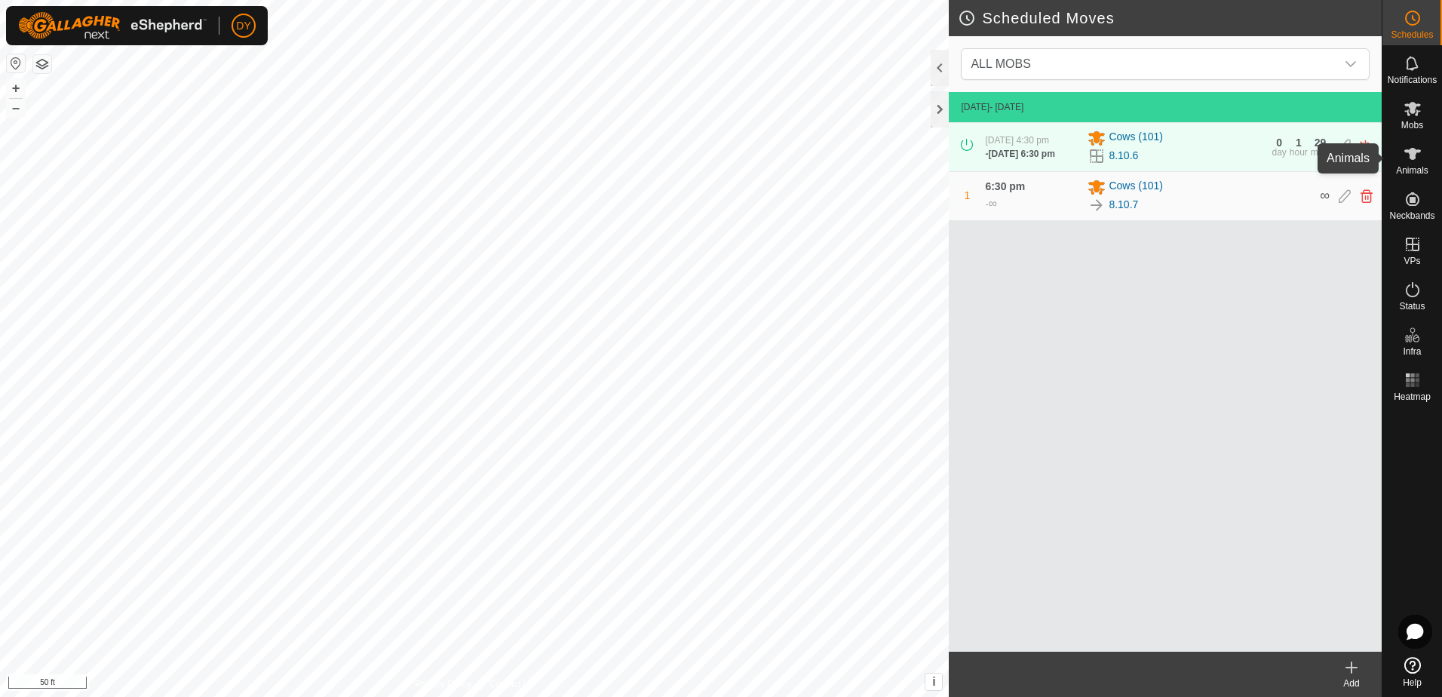
click at [1412, 166] on span "Animals" at bounding box center [1412, 170] width 32 height 9
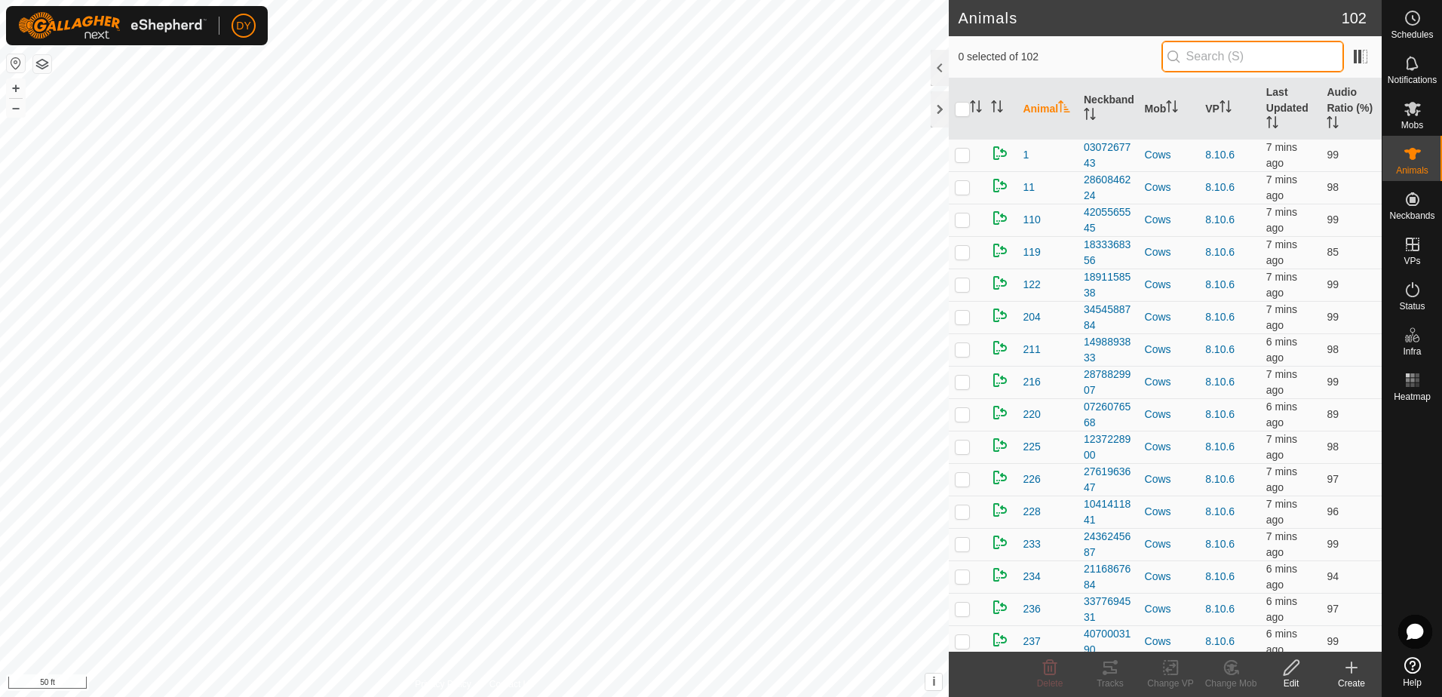
click at [1276, 60] on input "text" at bounding box center [1252, 57] width 182 height 32
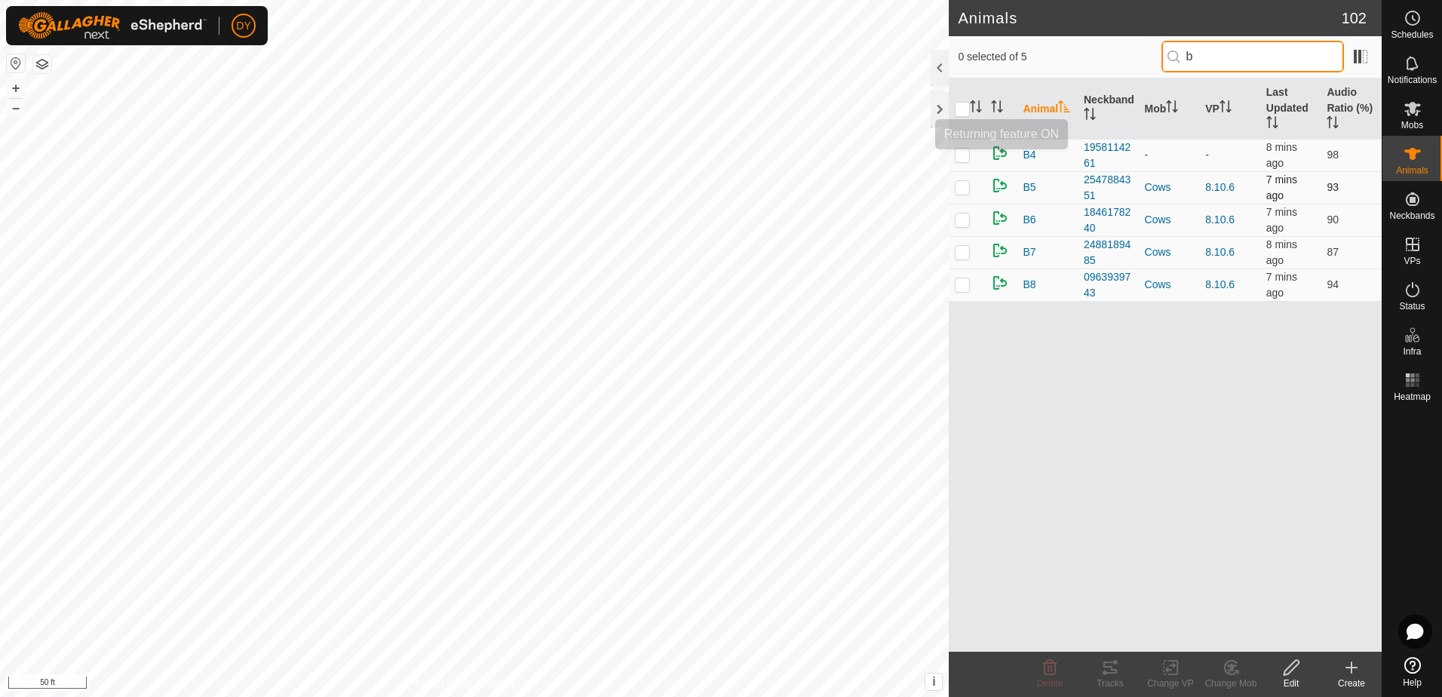
type input "b"
click at [959, 186] on p-checkbox at bounding box center [962, 187] width 15 height 12
checkbox input "true"
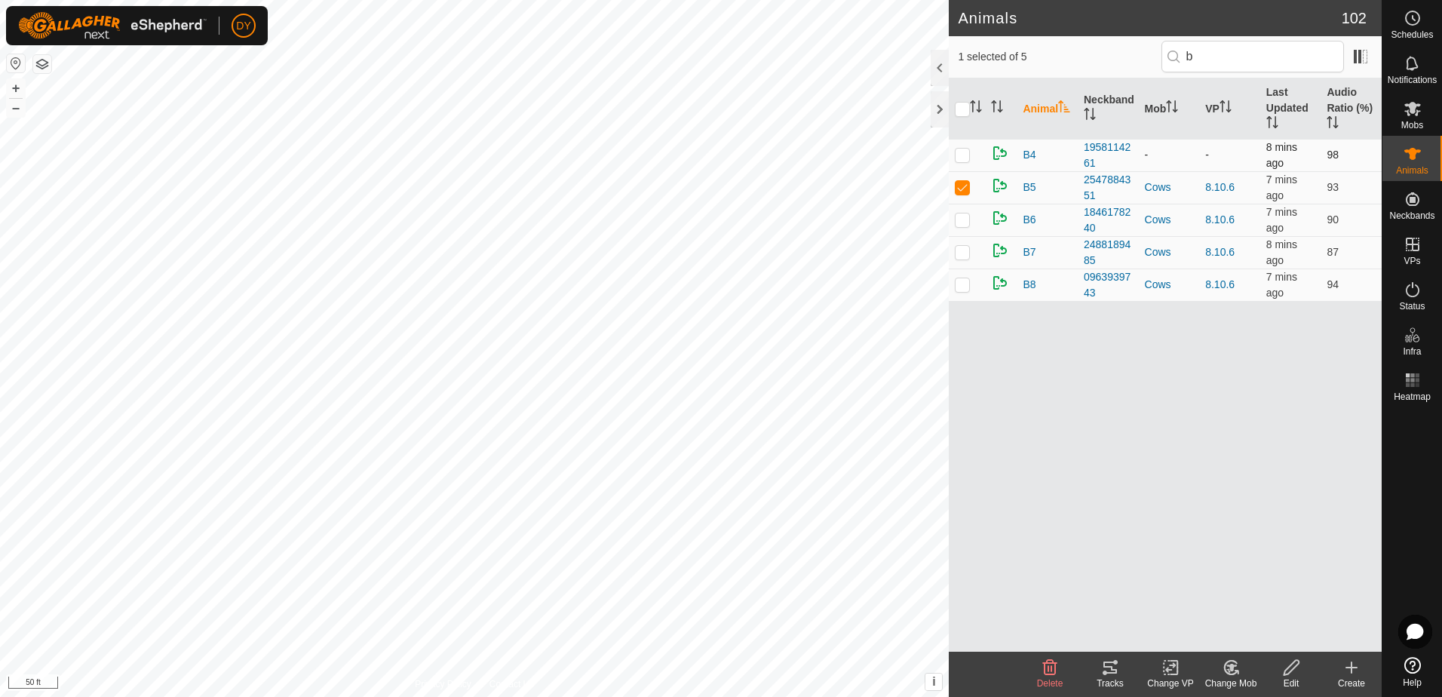
click at [959, 158] on p-checkbox at bounding box center [962, 155] width 15 height 12
checkbox input "true"
click at [965, 219] on p-checkbox at bounding box center [962, 219] width 15 height 12
checkbox input "true"
click at [956, 255] on p-checkbox at bounding box center [962, 252] width 15 height 12
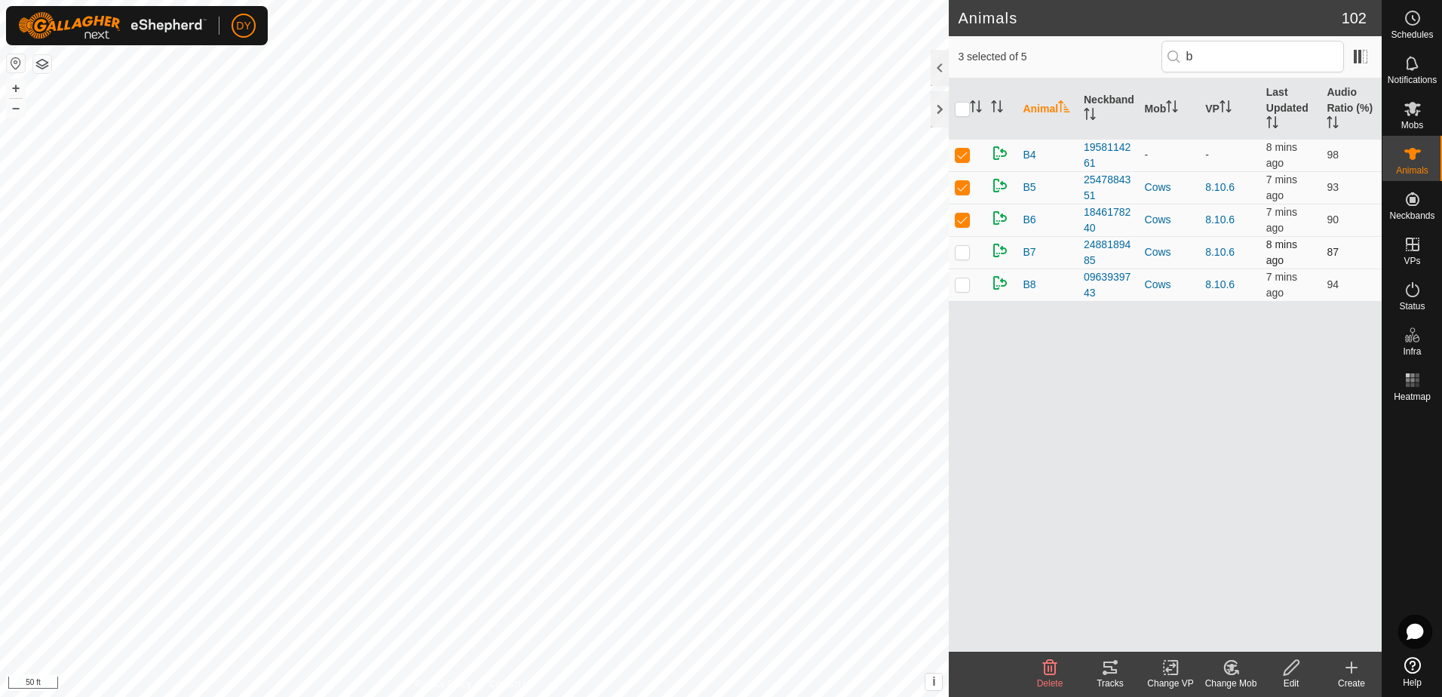
checkbox input "true"
click at [966, 287] on p-checkbox at bounding box center [962, 284] width 15 height 12
checkbox input "true"
click at [966, 108] on input "checkbox" at bounding box center [962, 109] width 15 height 15
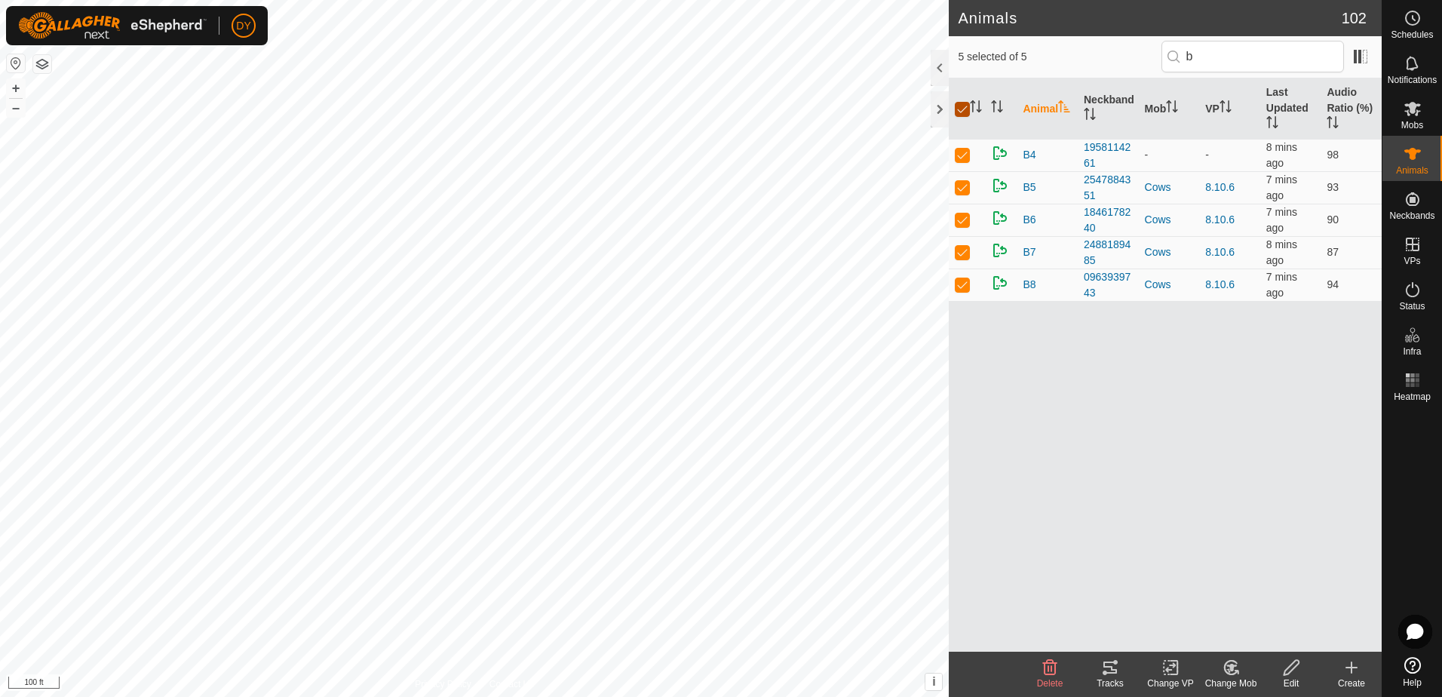
checkbox input "false"
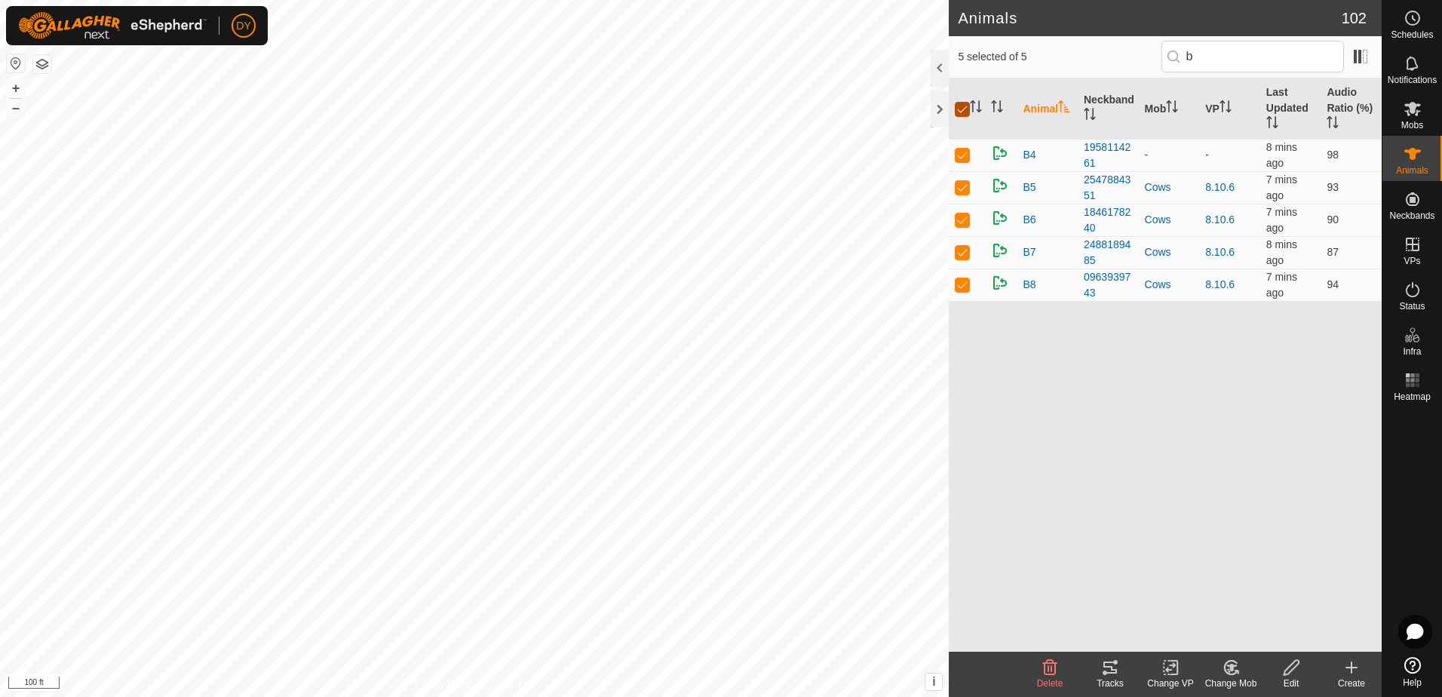
checkbox input "false"
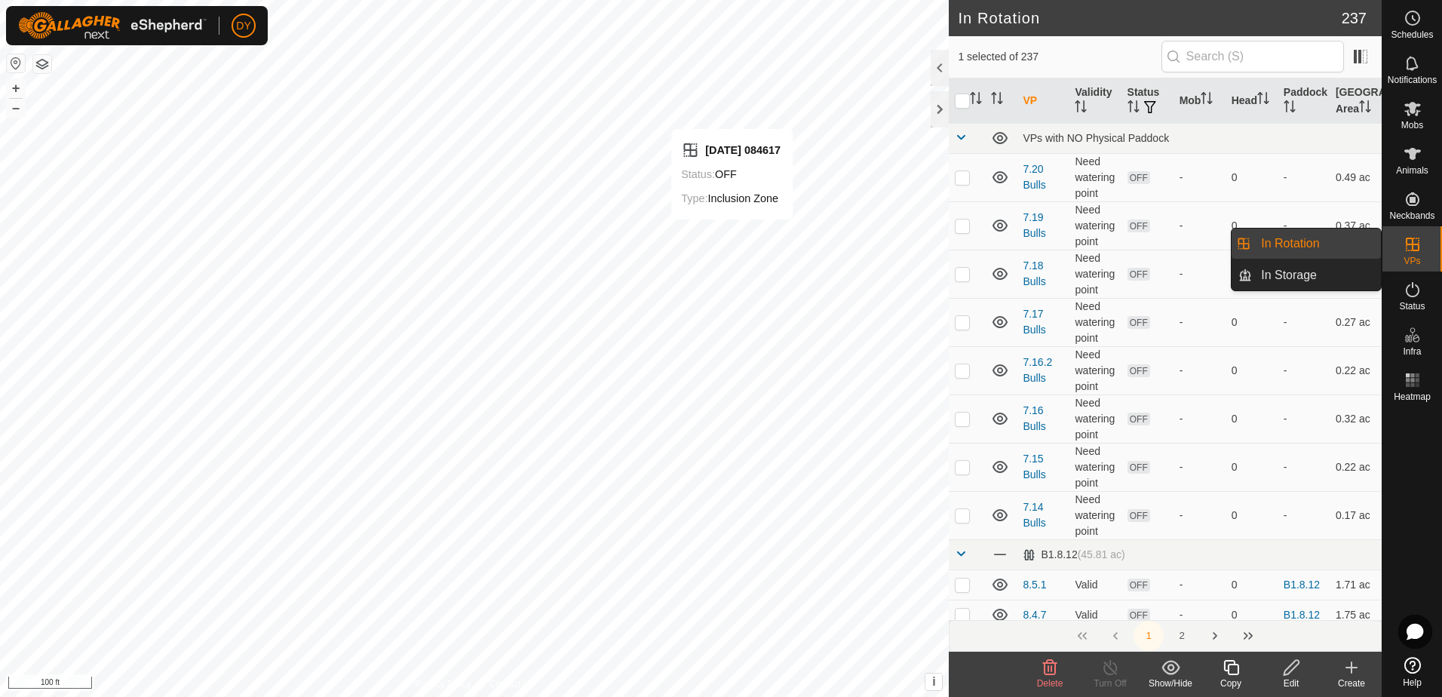
click at [1274, 246] on link "In Rotation" at bounding box center [1316, 243] width 129 height 30
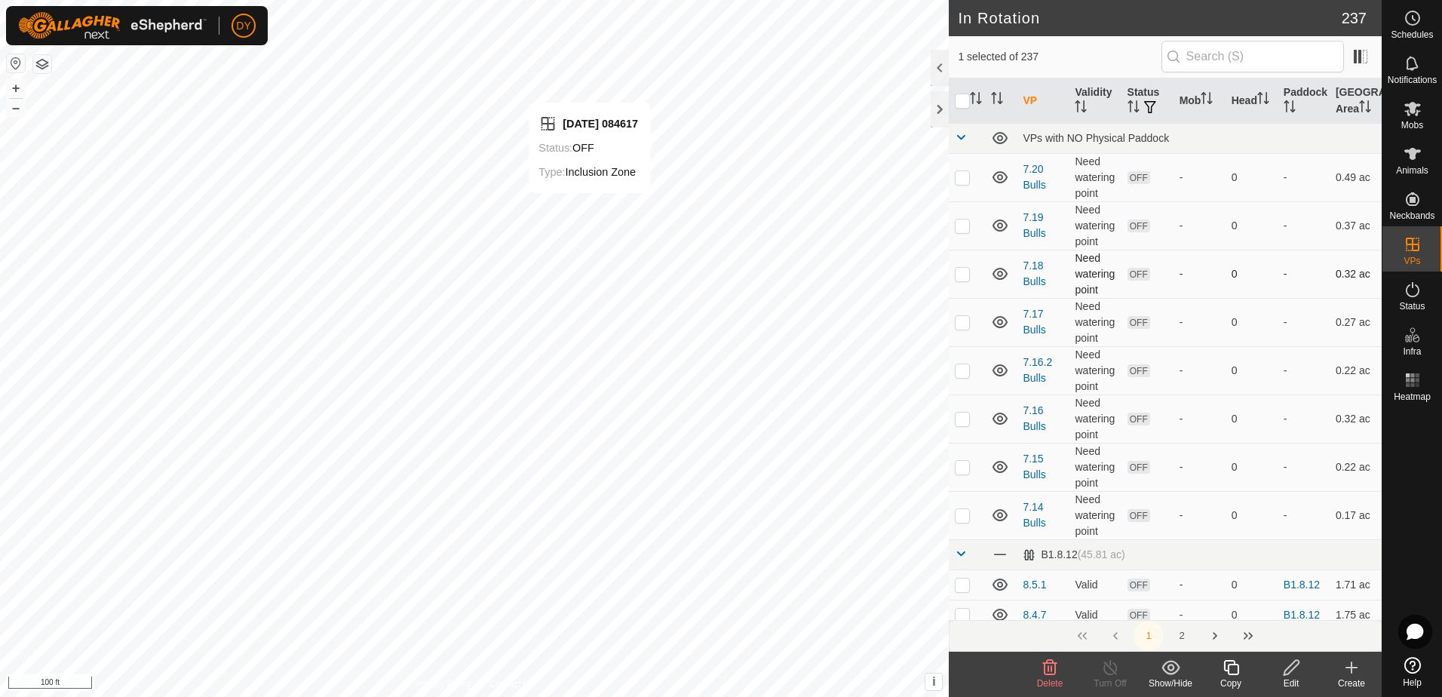
checkbox input "true"
checkbox input "false"
click at [1236, 670] on icon at bounding box center [1230, 667] width 19 height 18
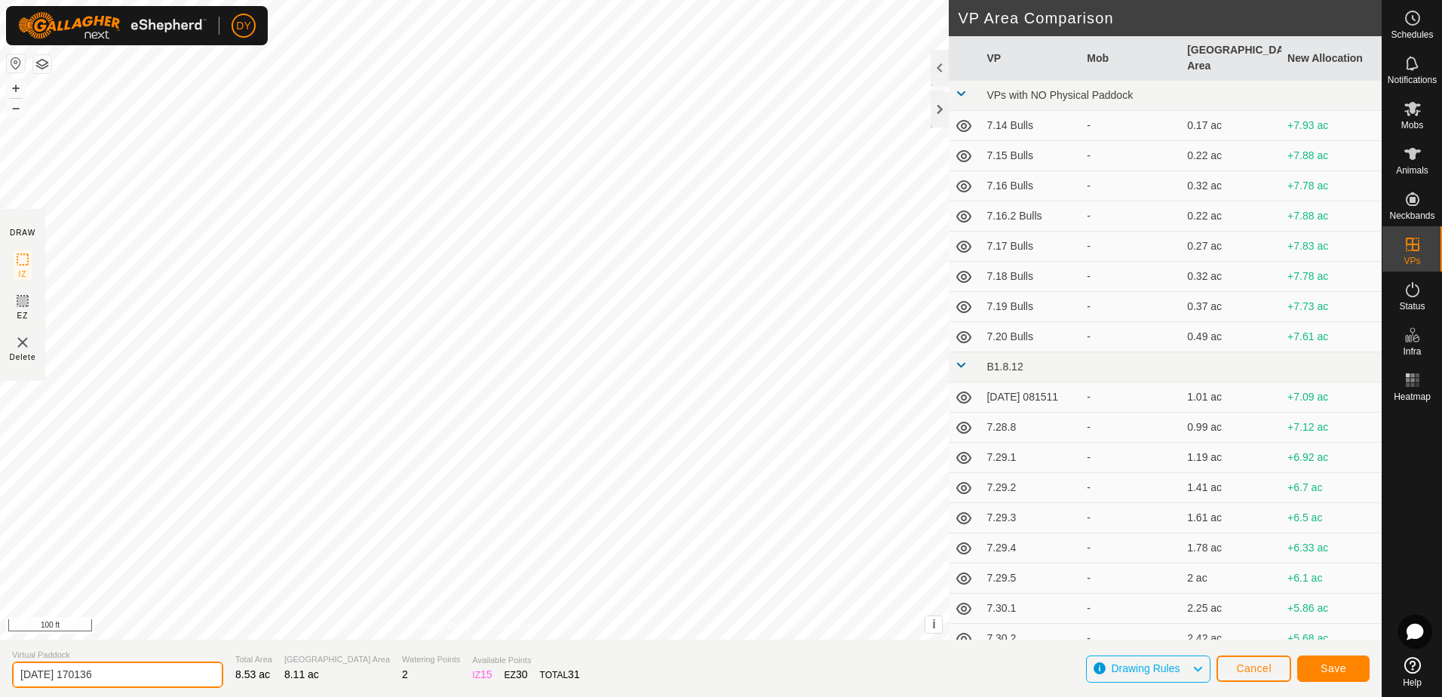
drag, startPoint x: 134, startPoint y: 672, endPoint x: 17, endPoint y: 679, distance: 117.9
click at [17, 679] on input "[DATE] 170136" at bounding box center [117, 674] width 211 height 26
type input "8.11.1"
click at [1335, 674] on span "Save" at bounding box center [1333, 668] width 26 height 12
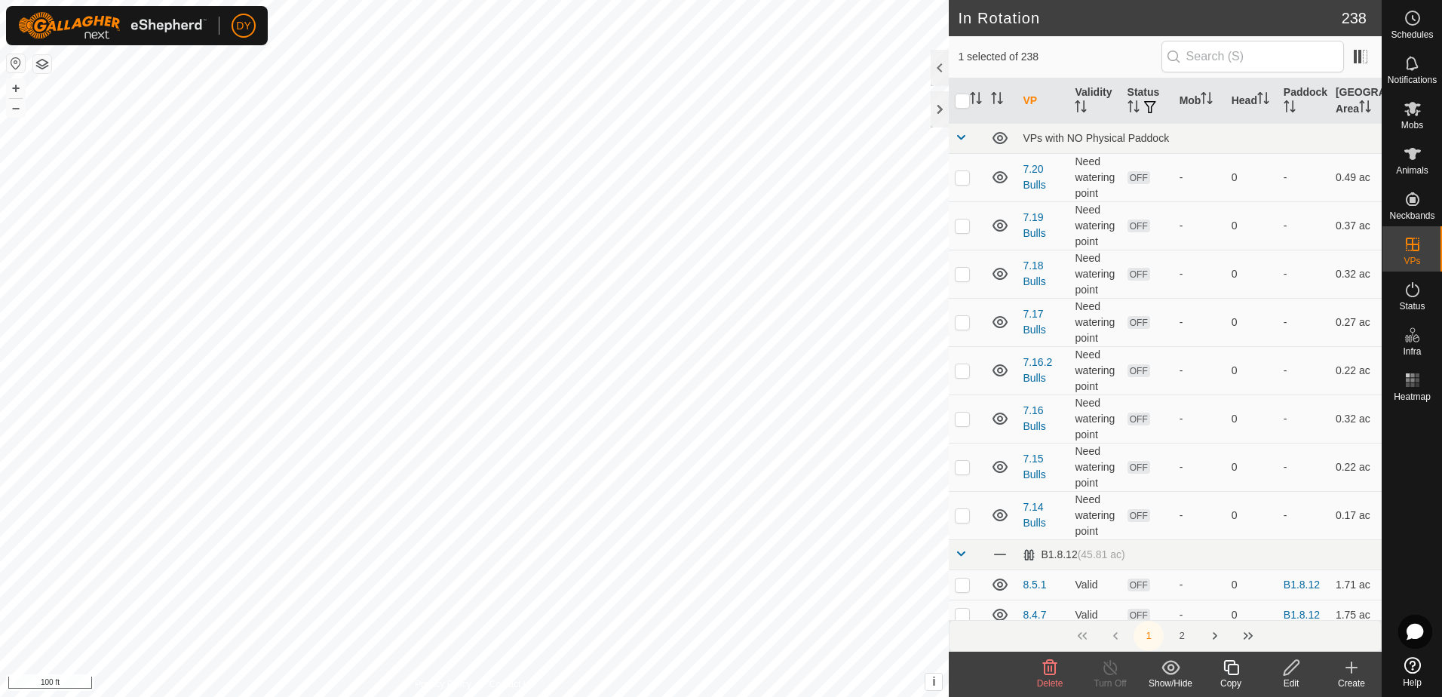
checkbox input "true"
checkbox input "false"
click at [1231, 671] on icon at bounding box center [1230, 667] width 19 height 18
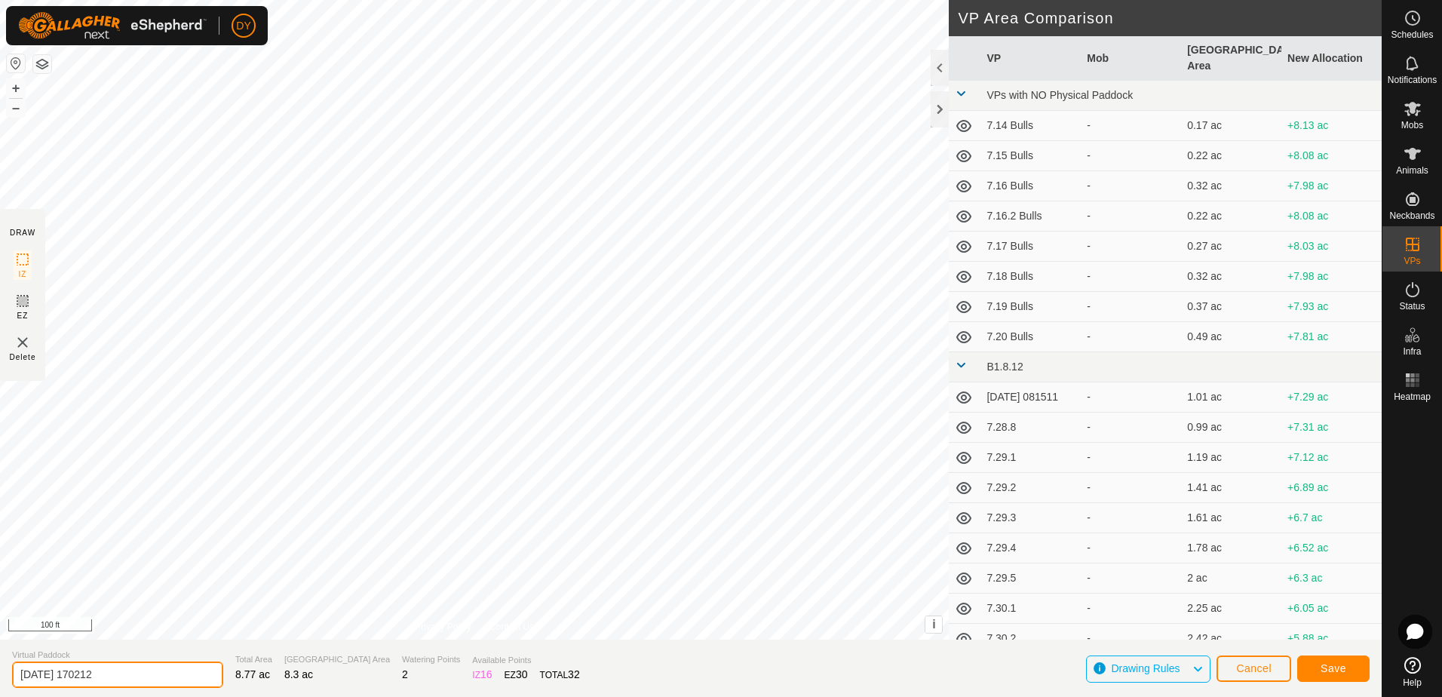
drag, startPoint x: 136, startPoint y: 676, endPoint x: 10, endPoint y: 668, distance: 126.9
click at [11, 668] on section "Virtual Paddock [DATE] 170212 Total Area 8.77 ac Grazing Area 8.3 ac Watering P…" at bounding box center [690, 667] width 1381 height 57
type input "8.11.2"
click at [1342, 664] on button "Save" at bounding box center [1333, 668] width 72 height 26
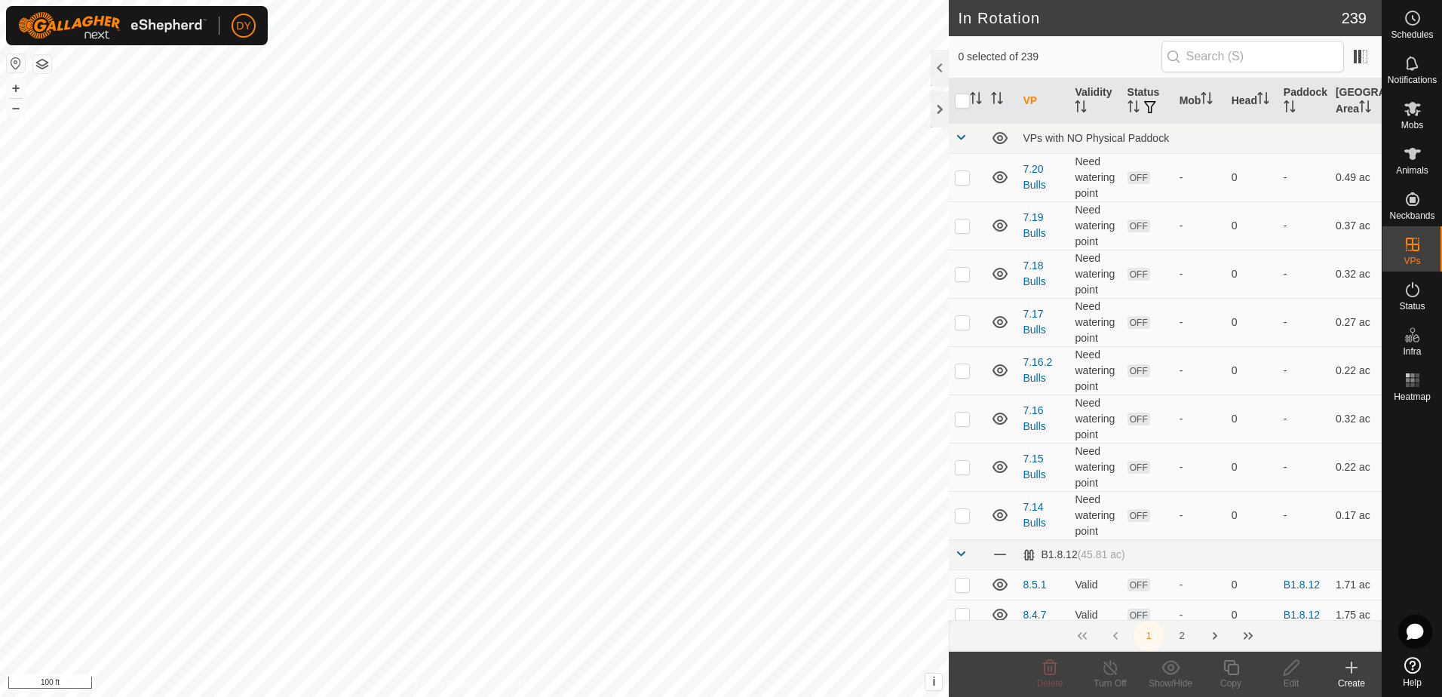
checkbox input "true"
checkbox input "false"
click at [1227, 669] on icon at bounding box center [1230, 667] width 19 height 18
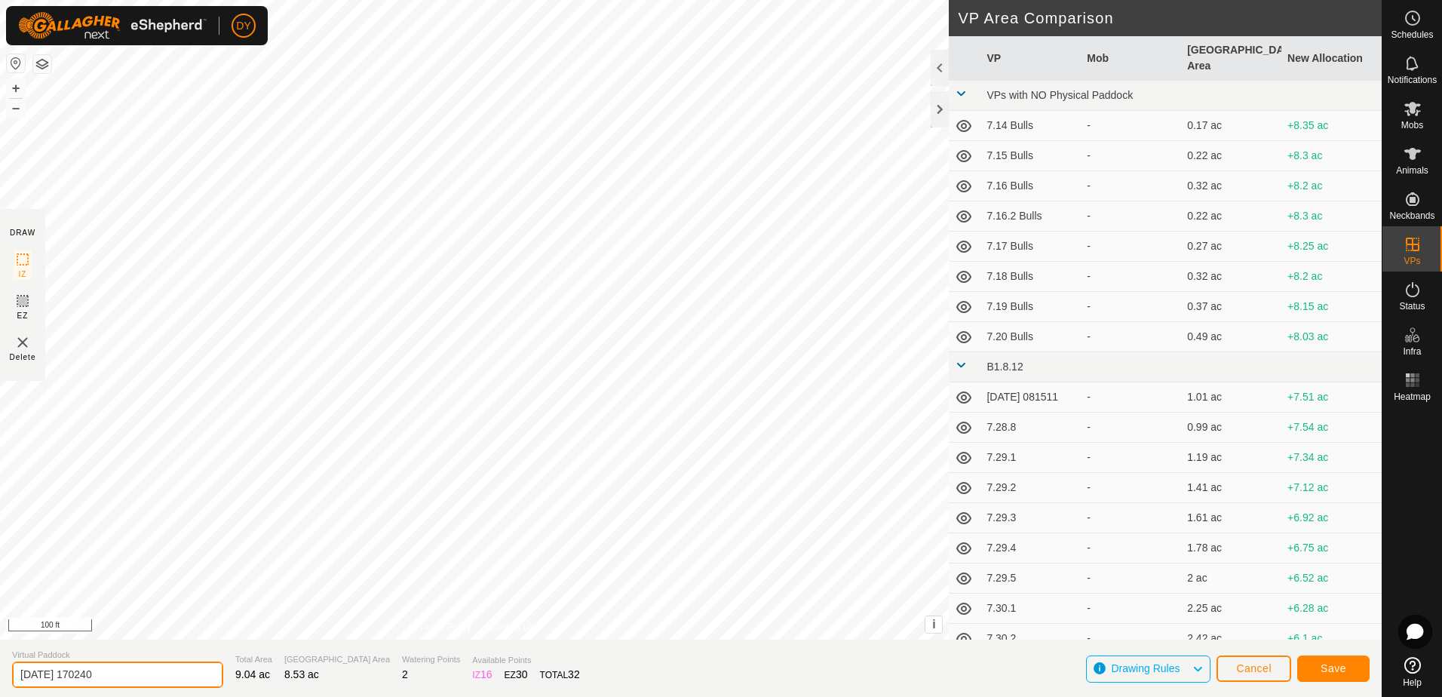
drag, startPoint x: 133, startPoint y: 679, endPoint x: -3, endPoint y: 673, distance: 135.8
click at [0, 673] on html "DY Schedules Notifications Mobs Animals Neckbands VPs Status Infra Heatmap Help…" at bounding box center [721, 348] width 1442 height 697
type input "8.11.3"
click at [1317, 670] on button "Save" at bounding box center [1333, 668] width 72 height 26
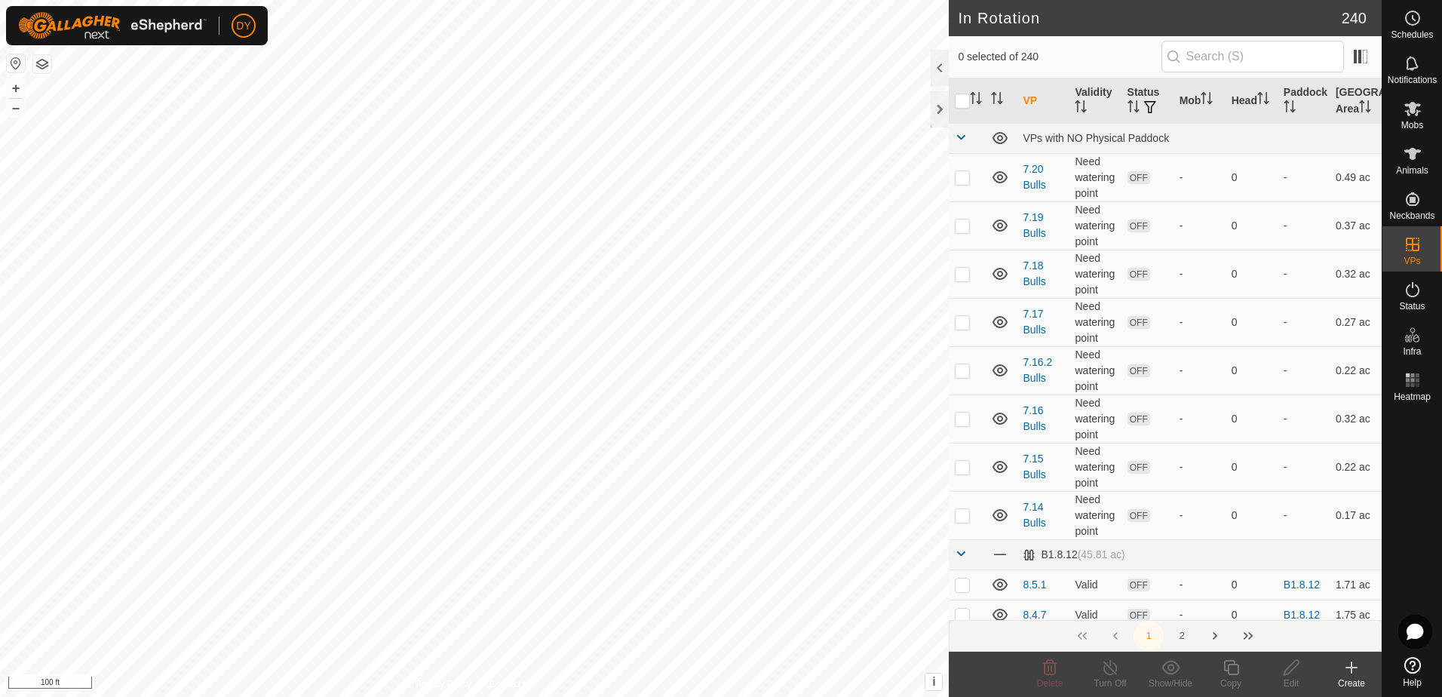
checkbox input "true"
checkbox input "false"
click at [1224, 671] on icon at bounding box center [1230, 667] width 19 height 18
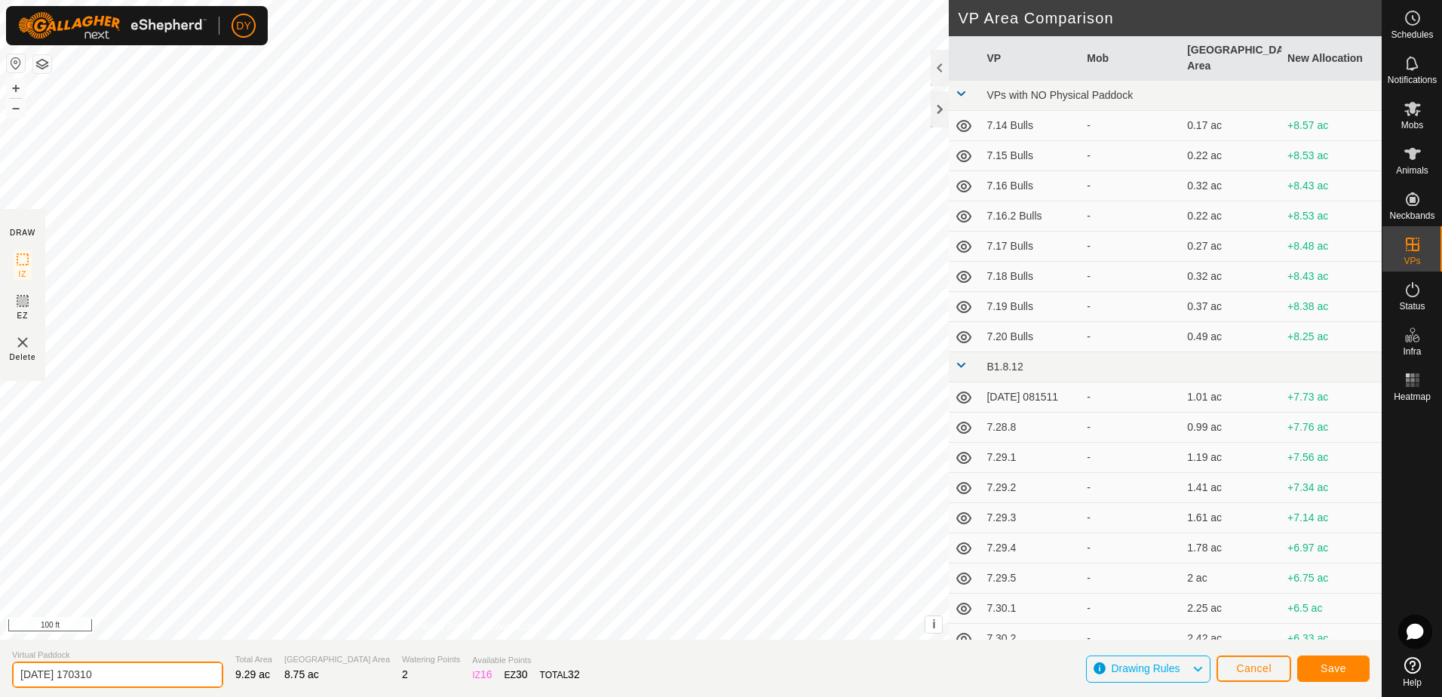
drag, startPoint x: 120, startPoint y: 674, endPoint x: -3, endPoint y: 663, distance: 123.4
click at [0, 663] on html "DY Schedules Notifications Mobs Animals Neckbands VPs Status Infra Heatmap Help…" at bounding box center [721, 348] width 1442 height 697
type input "8.11.4"
click at [1312, 663] on button "Save" at bounding box center [1333, 668] width 72 height 26
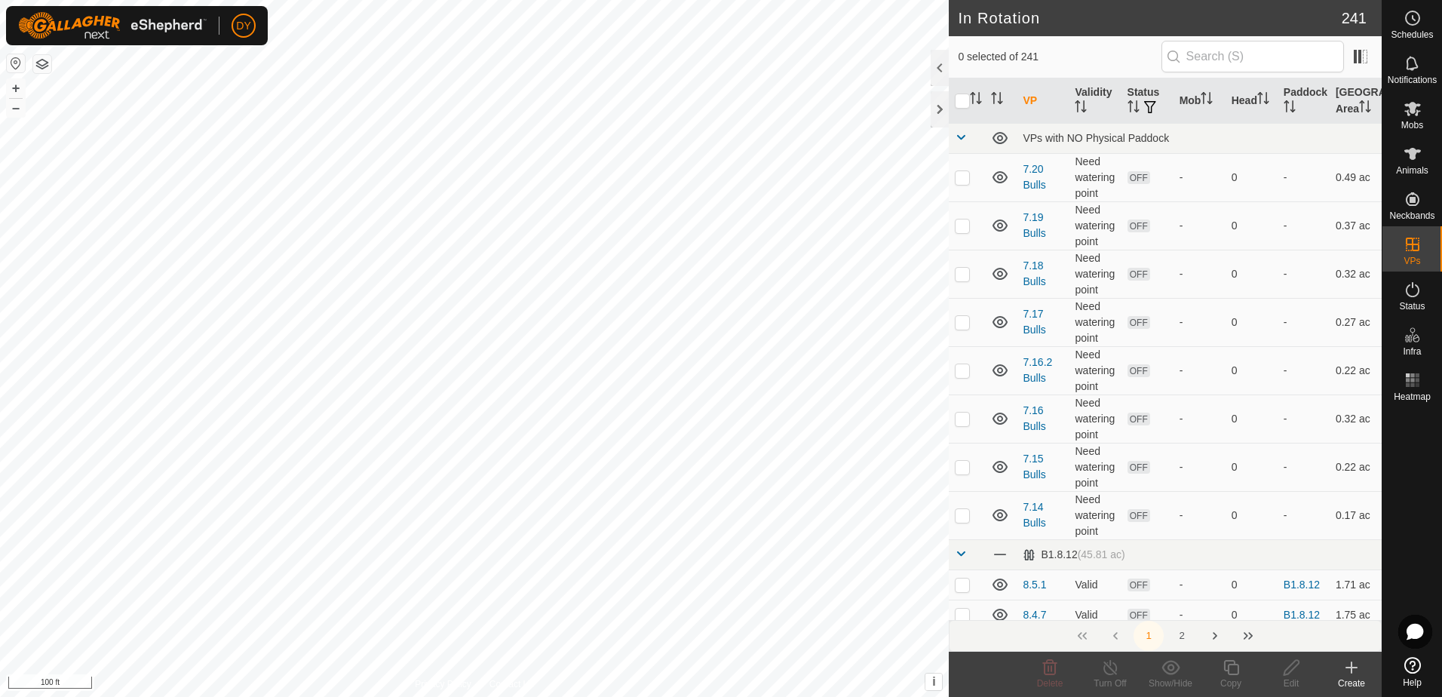
checkbox input "true"
checkbox input "false"
click at [1226, 669] on icon at bounding box center [1230, 667] width 19 height 18
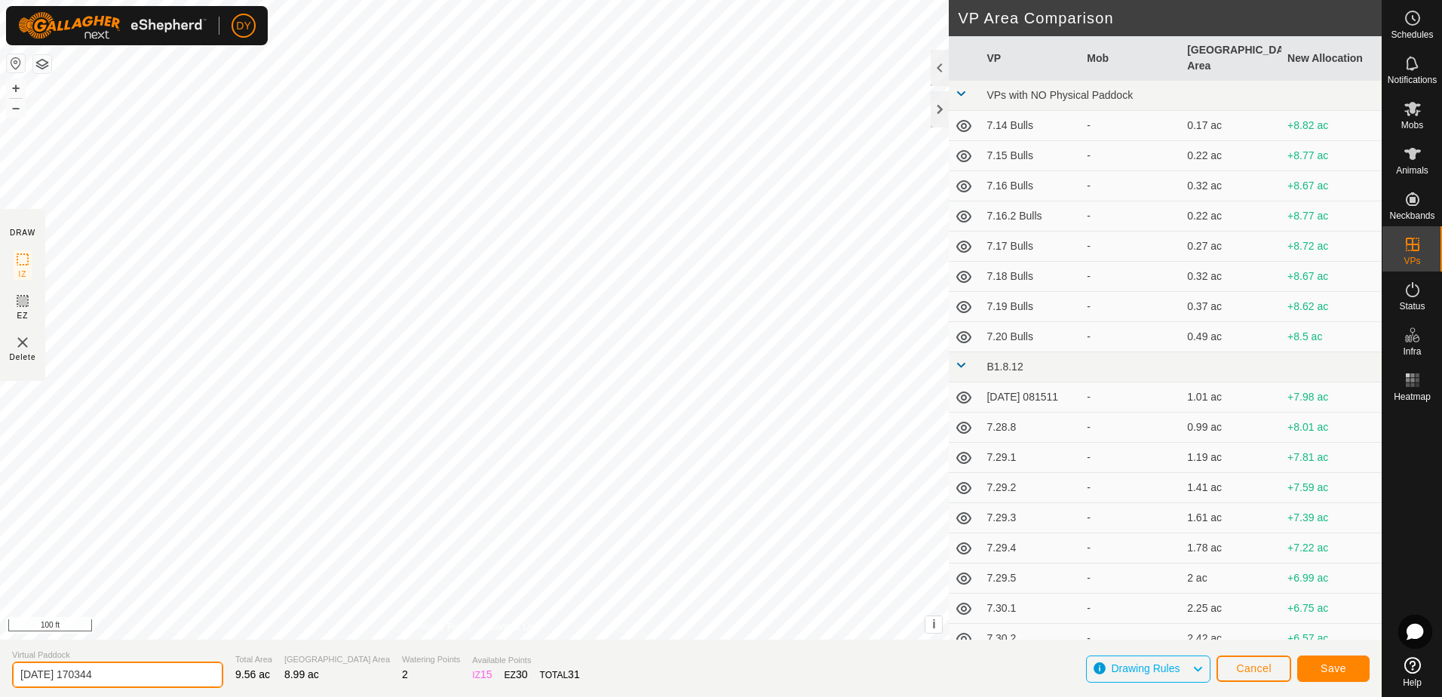
drag, startPoint x: 127, startPoint y: 676, endPoint x: -3, endPoint y: 678, distance: 129.7
click at [0, 678] on html "DY Schedules Notifications Mobs Animals Neckbands VPs Status Infra Heatmap Help…" at bounding box center [721, 348] width 1442 height 697
type input "8.11.5"
click at [1337, 675] on button "Save" at bounding box center [1333, 668] width 72 height 26
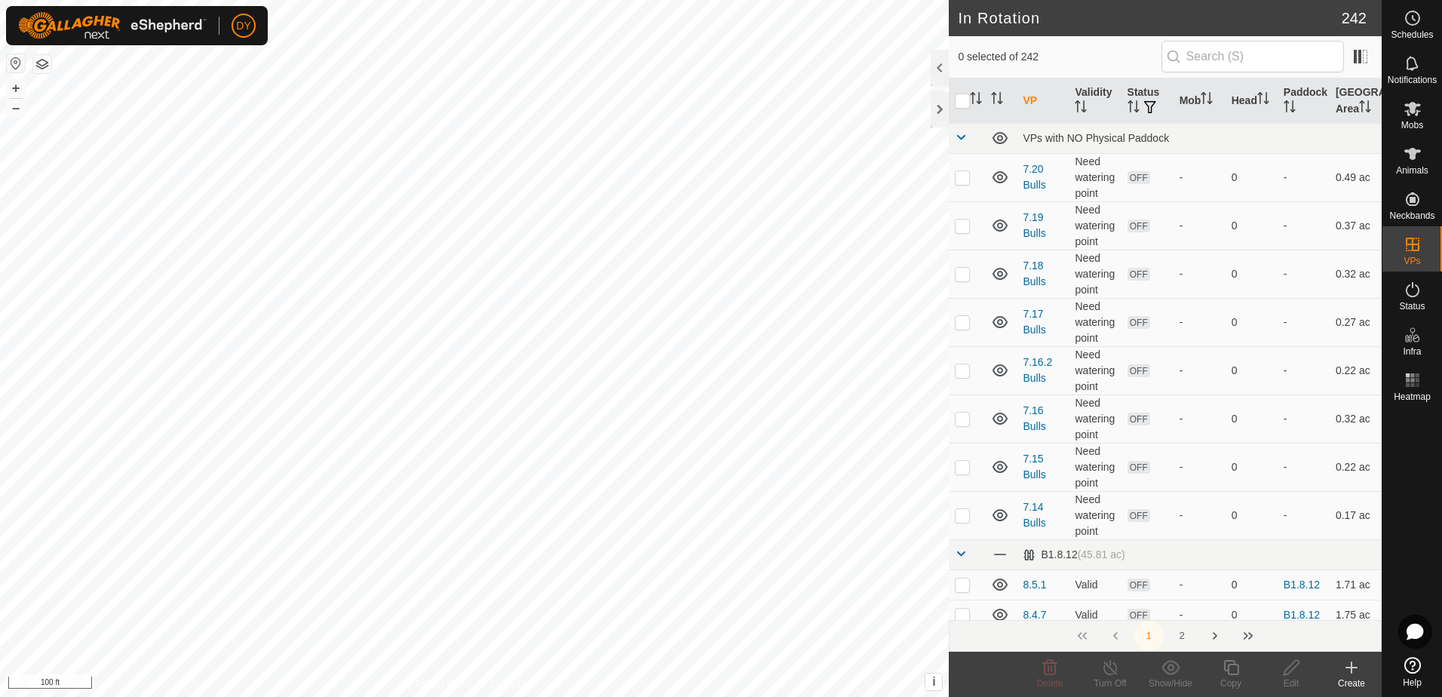
checkbox input "true"
click at [1047, 670] on icon at bounding box center [1050, 667] width 14 height 15
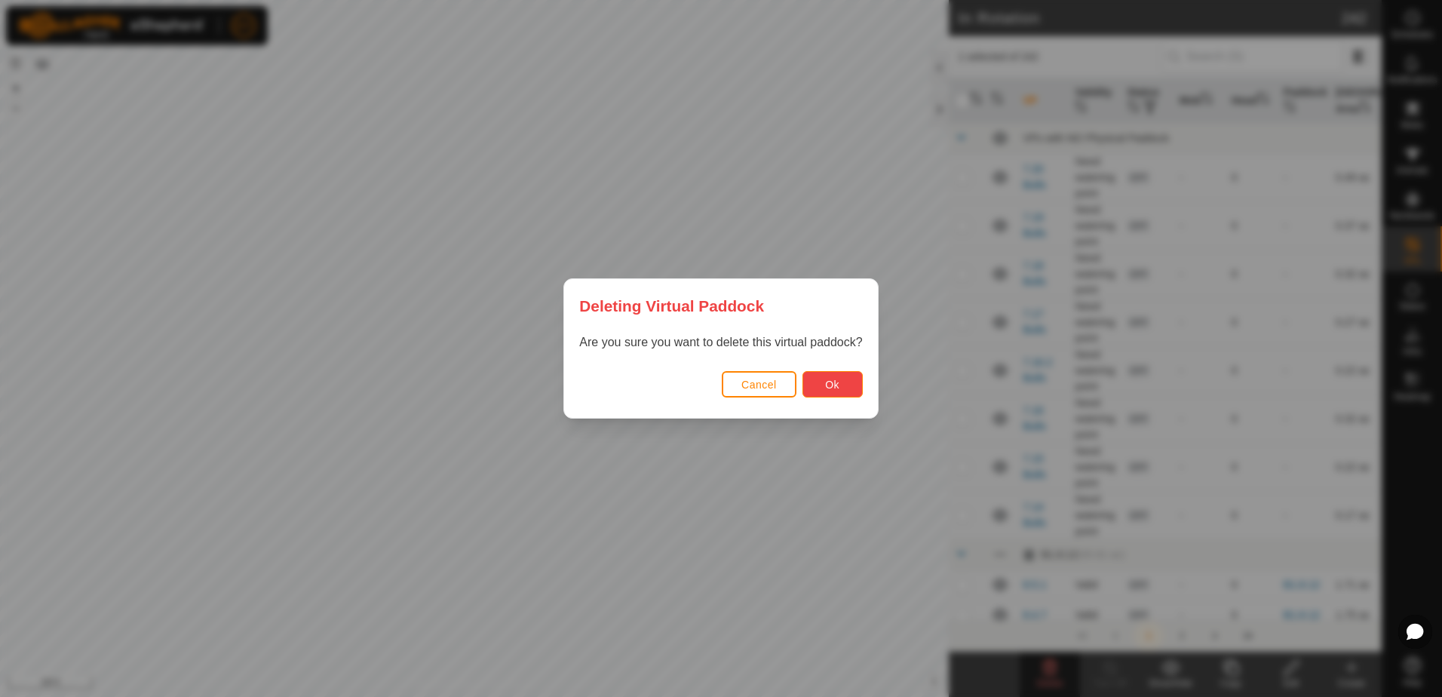
click at [821, 384] on button "Ok" at bounding box center [832, 384] width 60 height 26
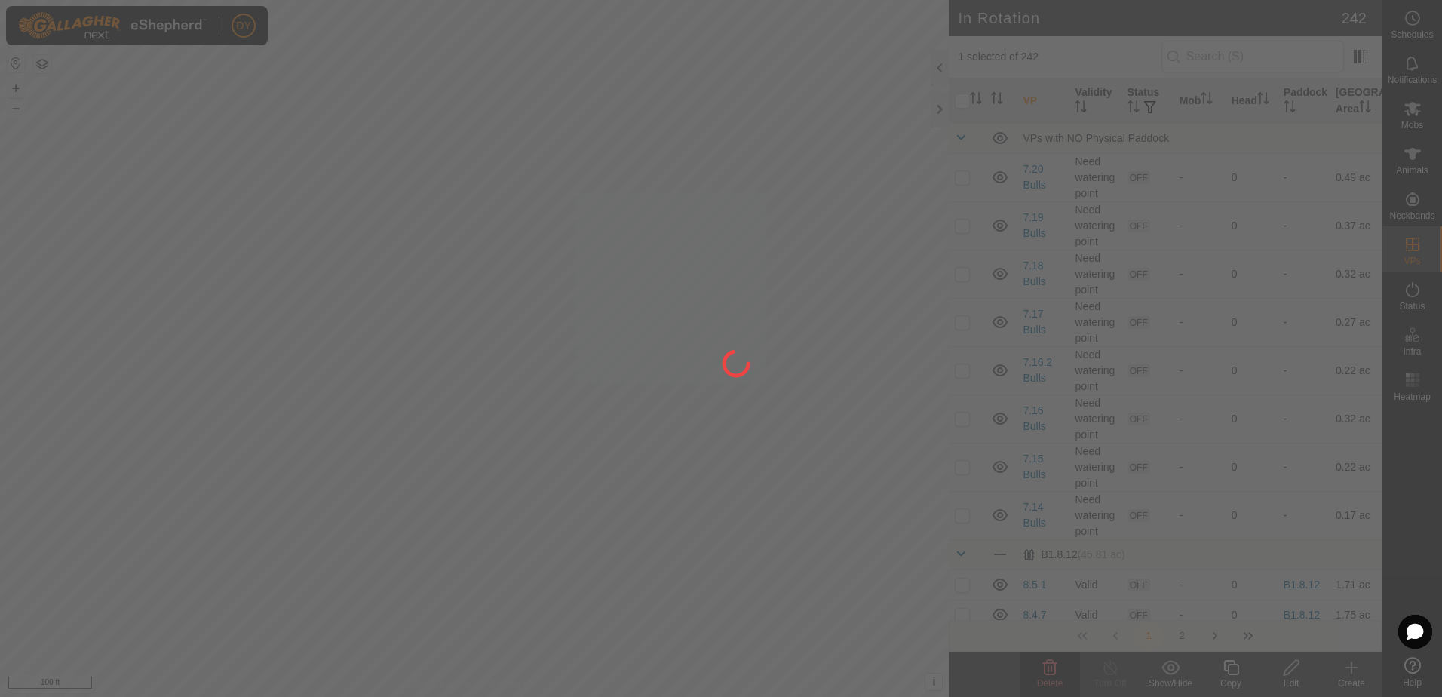
checkbox input "false"
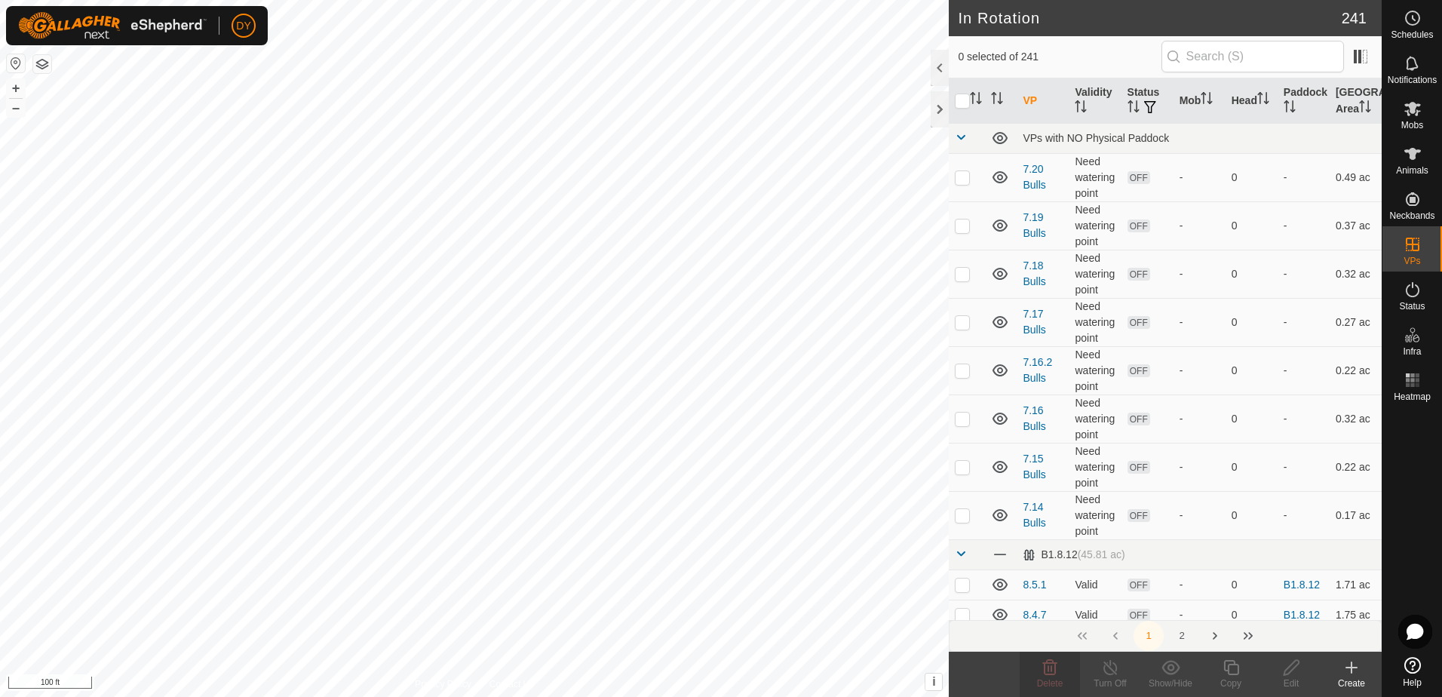
checkbox input "true"
click at [1227, 669] on icon at bounding box center [1230, 667] width 15 height 15
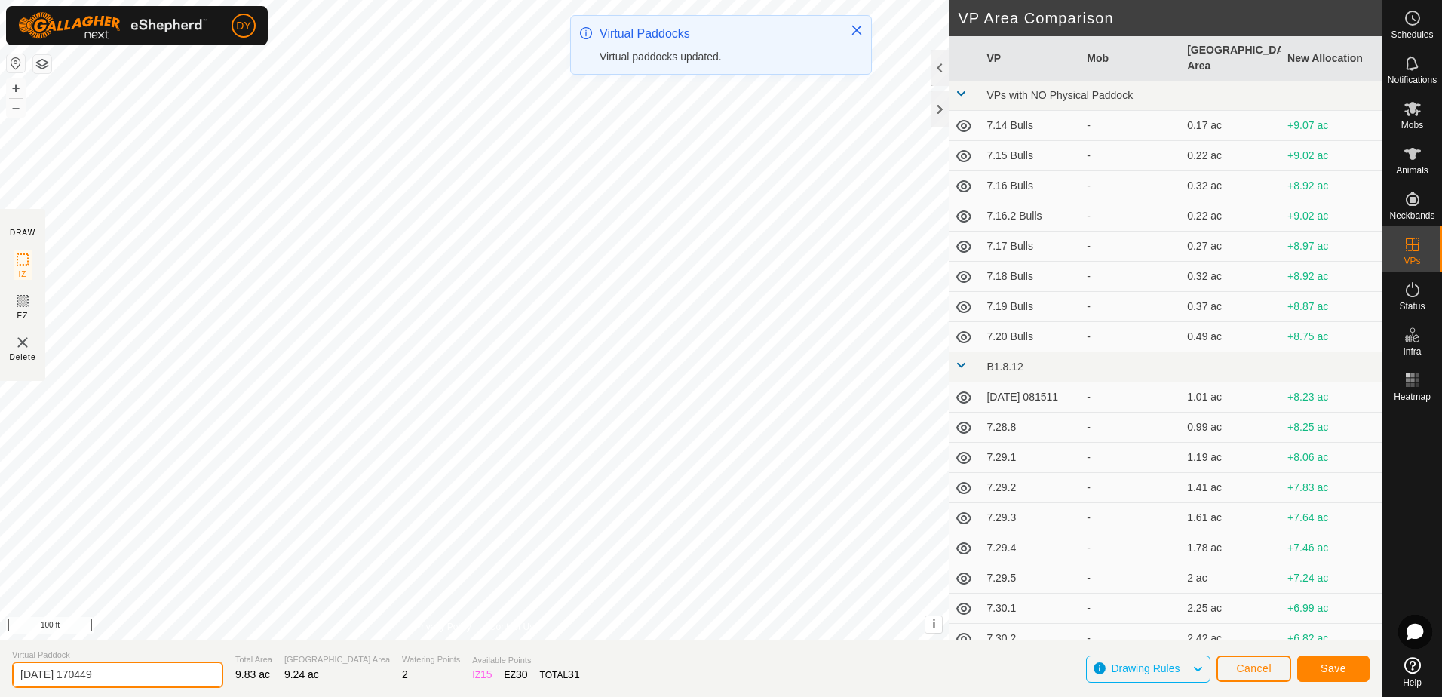
drag, startPoint x: 149, startPoint y: 676, endPoint x: -3, endPoint y: 674, distance: 152.3
click at [0, 674] on html "DY Schedules Notifications Mobs Animals Neckbands VPs Status Infra Heatmap Help…" at bounding box center [721, 348] width 1442 height 697
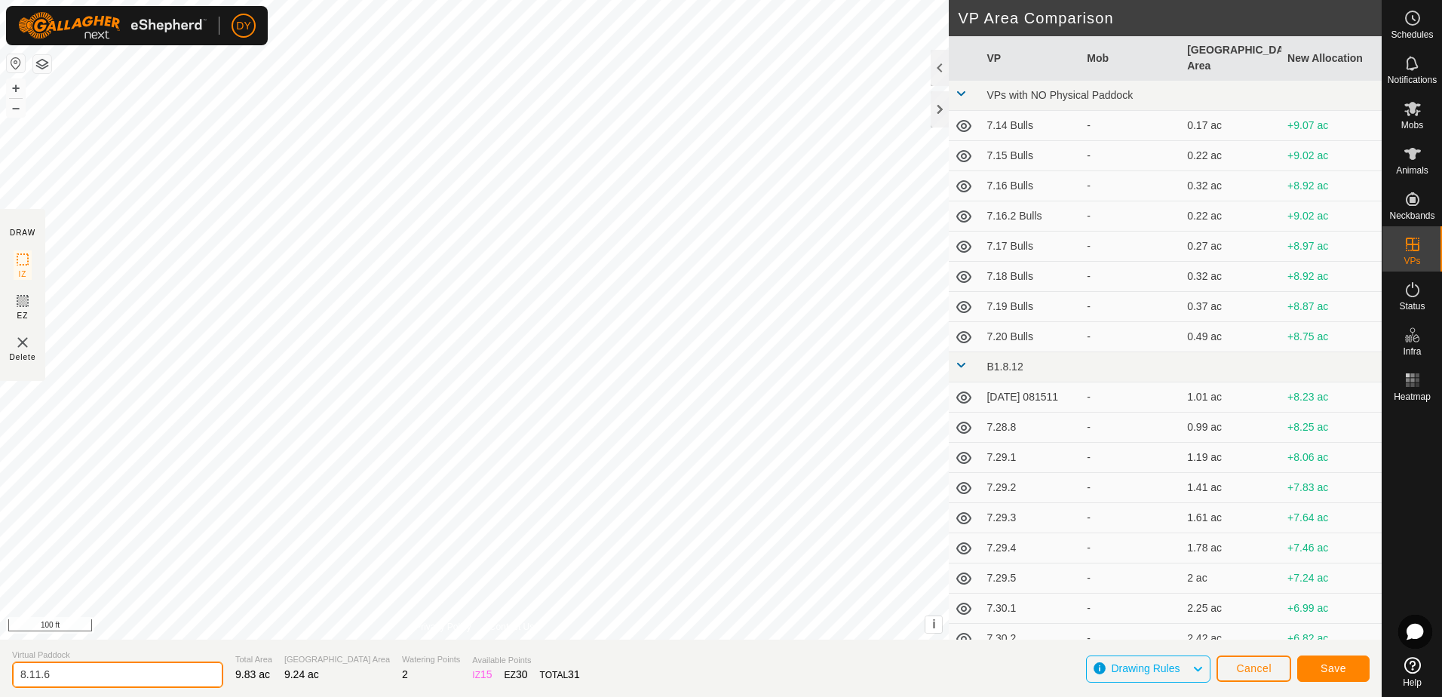
type input "8.11.6"
click at [1341, 670] on span "Save" at bounding box center [1333, 668] width 26 height 12
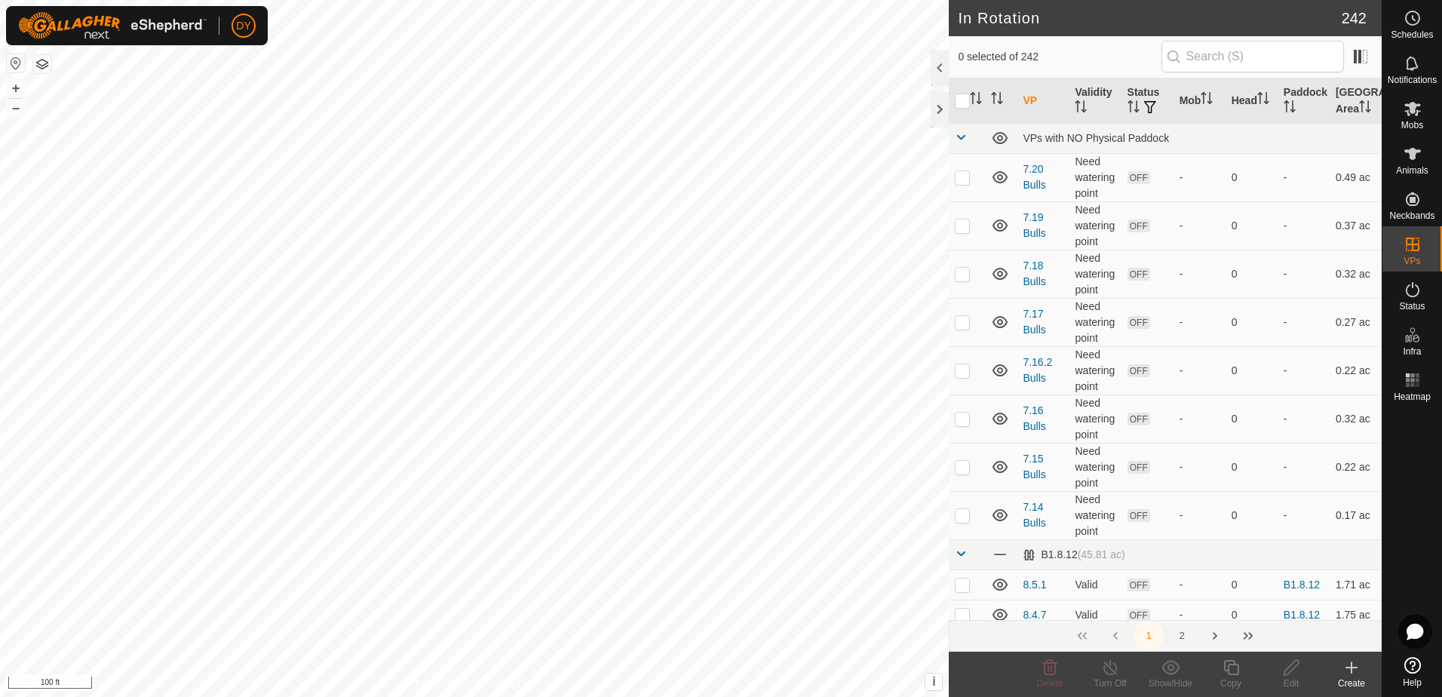
checkbox input "true"
checkbox input "false"
click at [1235, 668] on icon at bounding box center [1230, 667] width 19 height 18
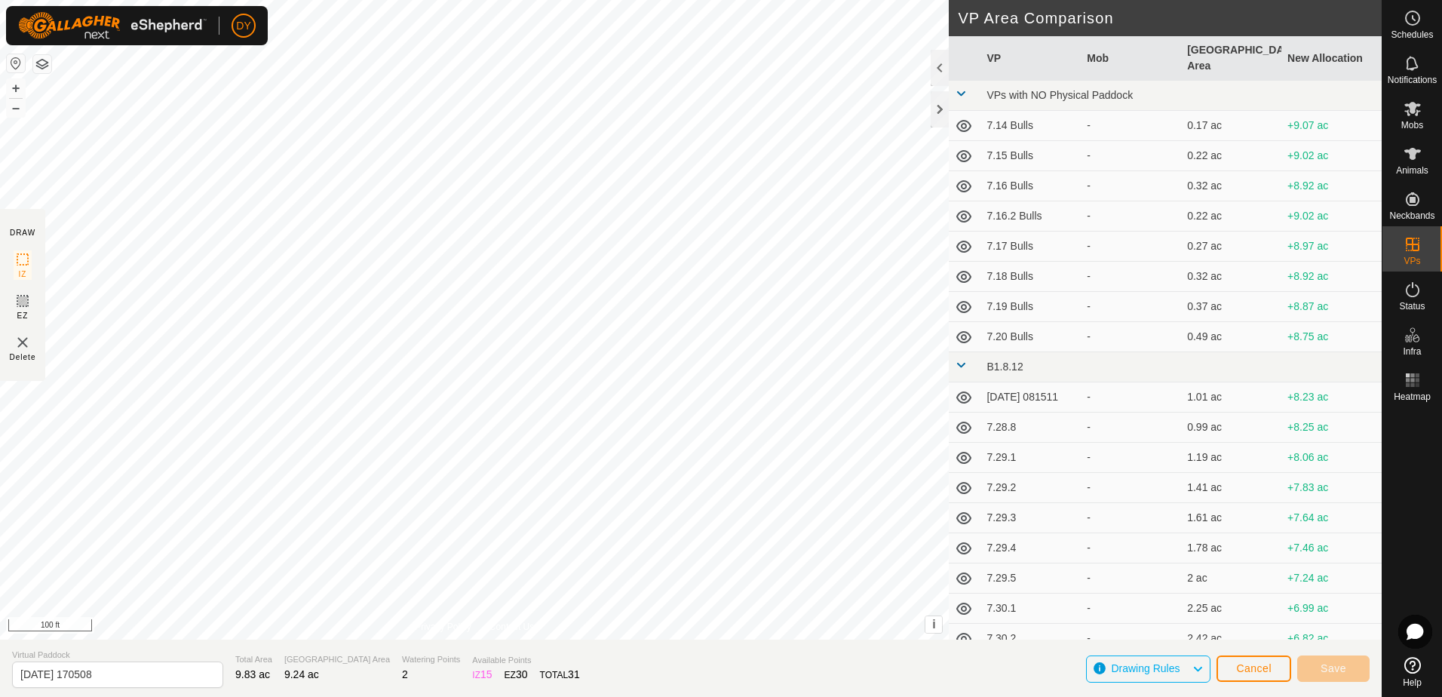
type input "[DATE] 170515"
drag, startPoint x: 142, startPoint y: 674, endPoint x: -3, endPoint y: 673, distance: 144.8
click at [0, 673] on html "DY Schedules Notifications Mobs Animals Neckbands VPs Status Infra Heatmap Help…" at bounding box center [721, 348] width 1442 height 697
type input "8.11.7"
click at [1339, 672] on span "Save" at bounding box center [1333, 668] width 26 height 12
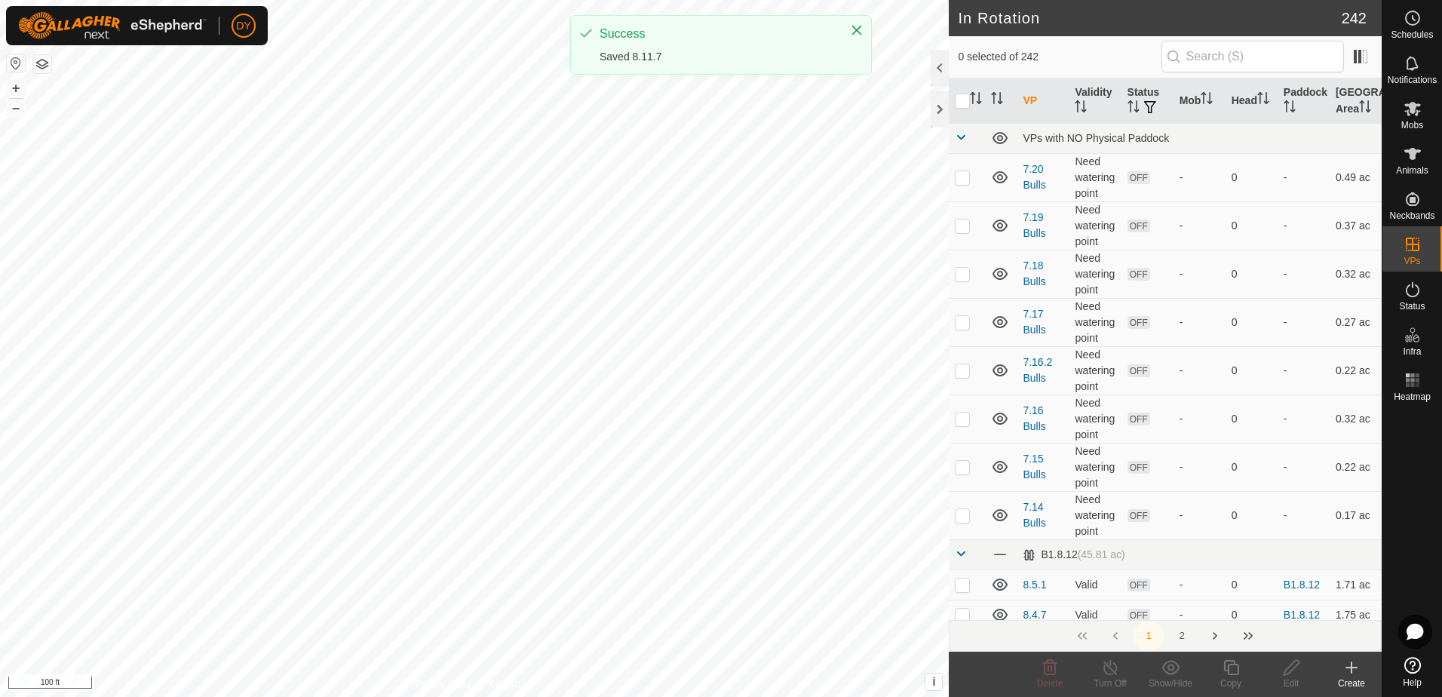
click at [1354, 672] on icon at bounding box center [1351, 667] width 18 height 18
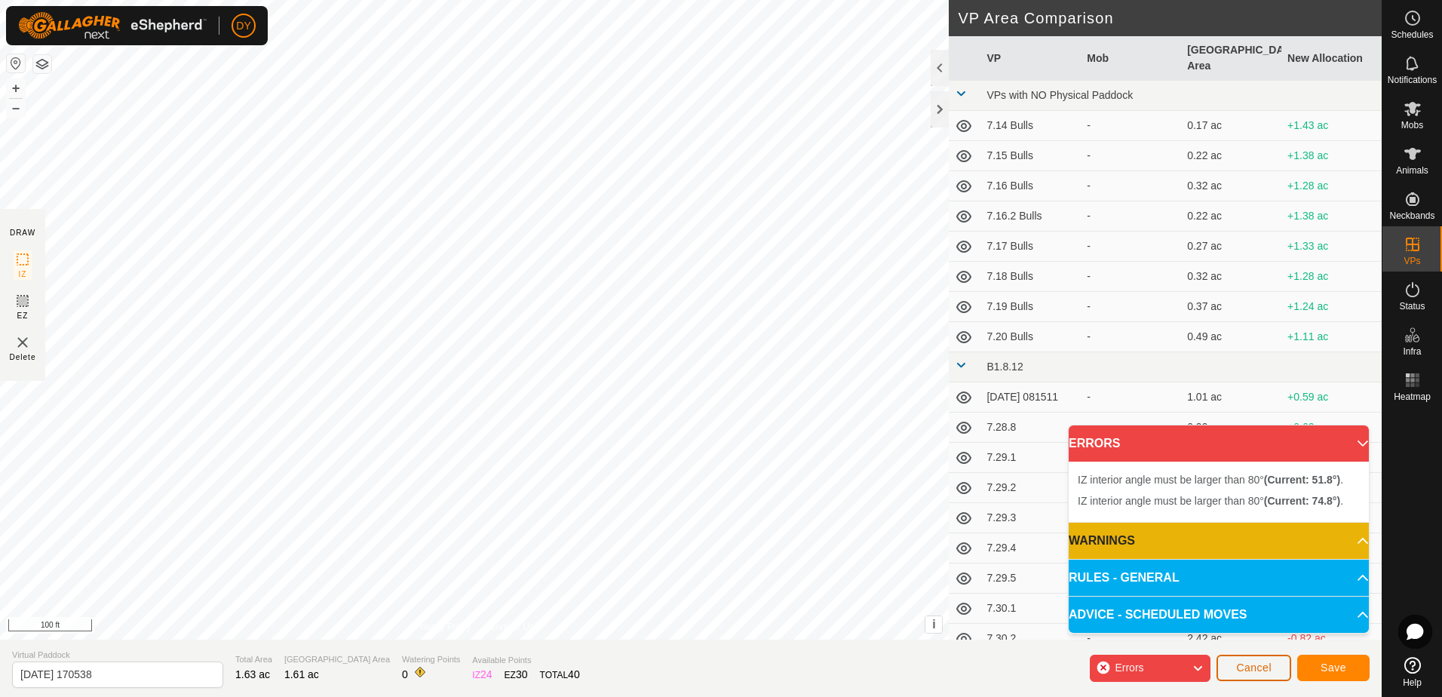
click at [1247, 671] on span "Cancel" at bounding box center [1253, 667] width 35 height 12
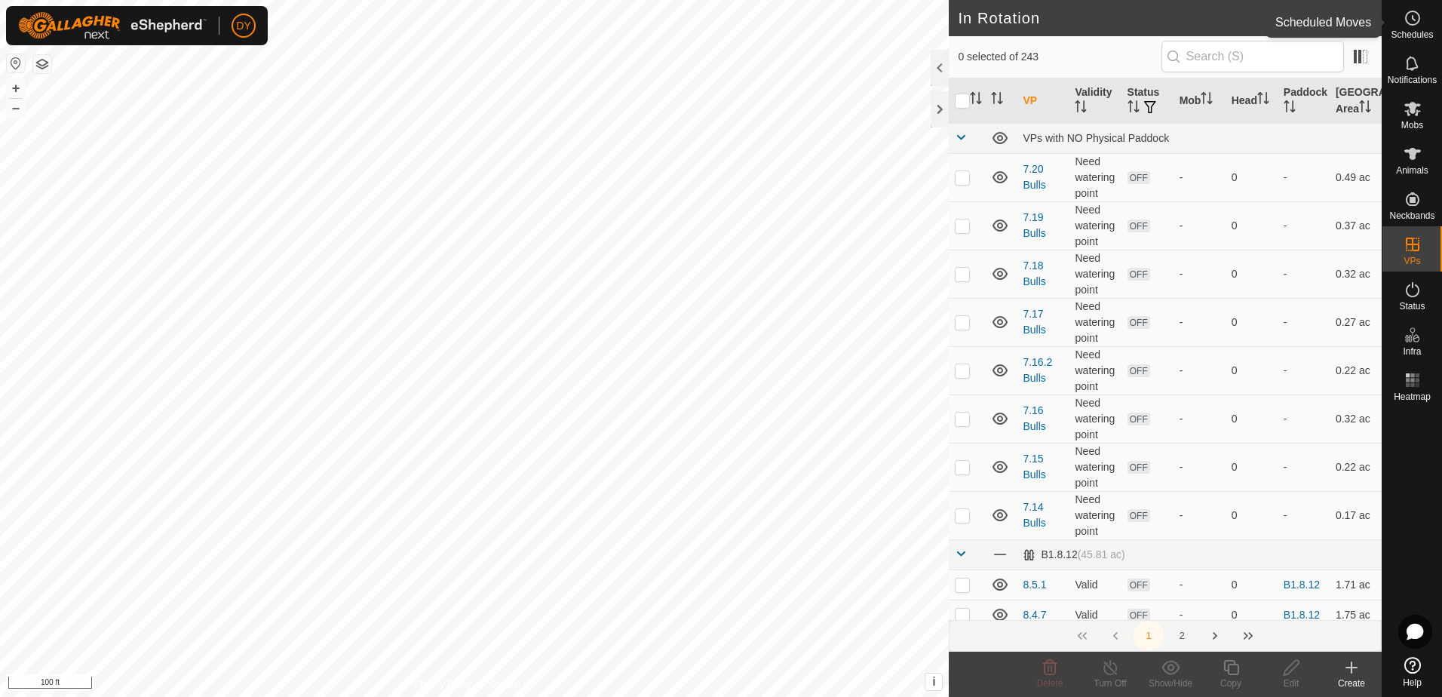
click at [1399, 29] on es-schedule-vp-svg-icon at bounding box center [1412, 18] width 27 height 24
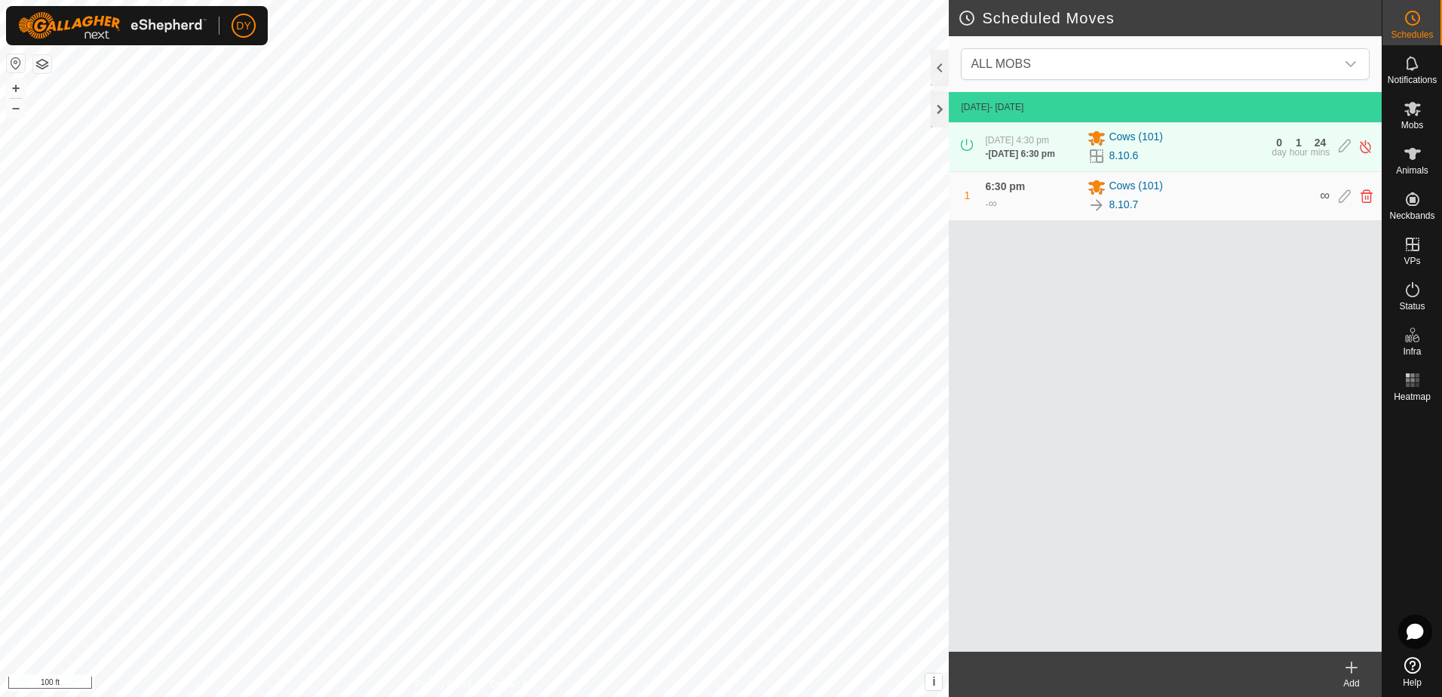
click at [1346, 670] on icon at bounding box center [1351, 667] width 18 height 18
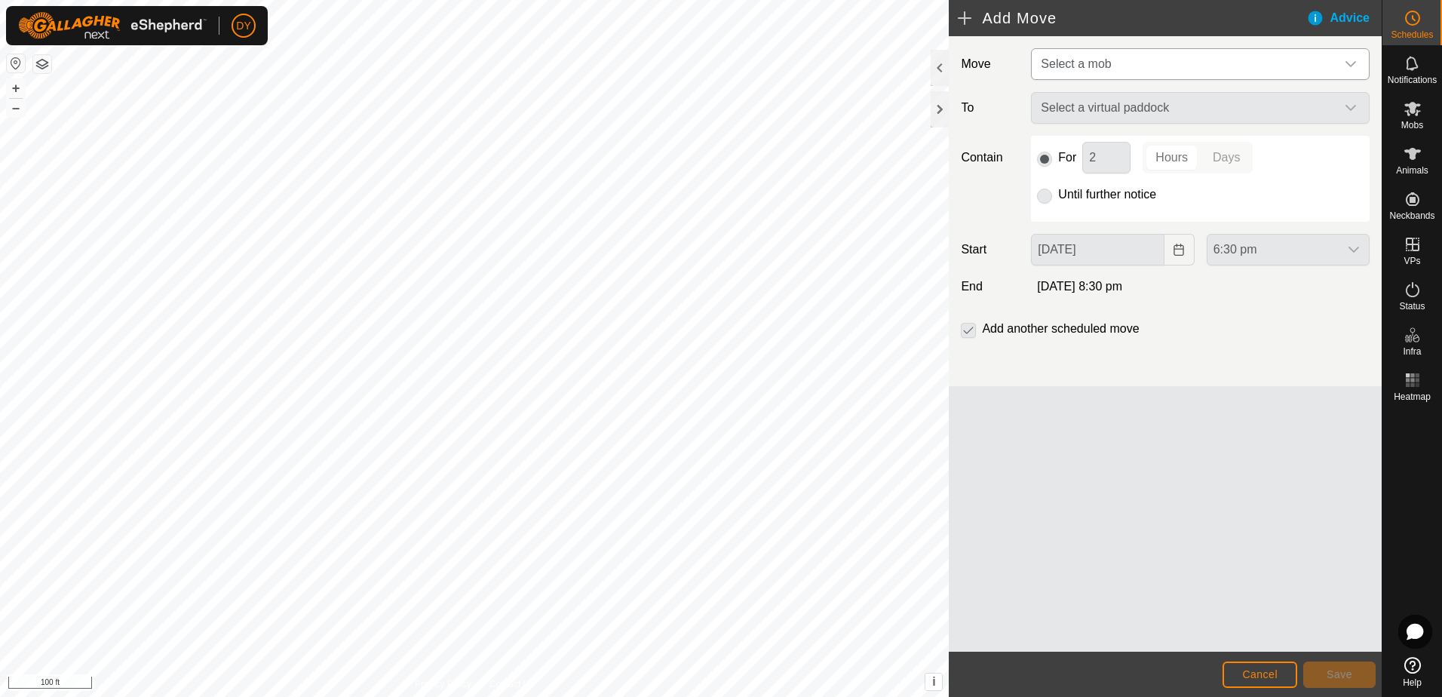
click at [1080, 65] on span "Select a mob" at bounding box center [1075, 63] width 70 height 13
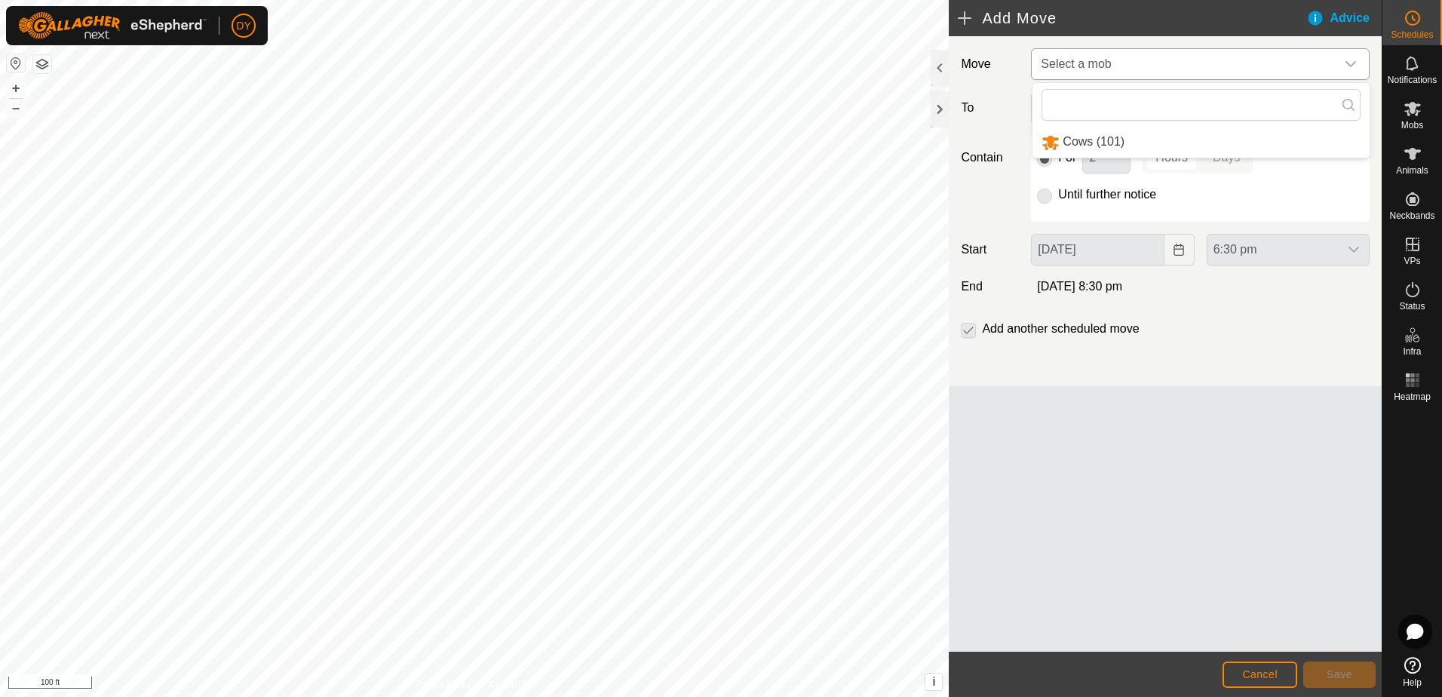
click at [1067, 141] on li "Cows (101)" at bounding box center [1200, 142] width 337 height 31
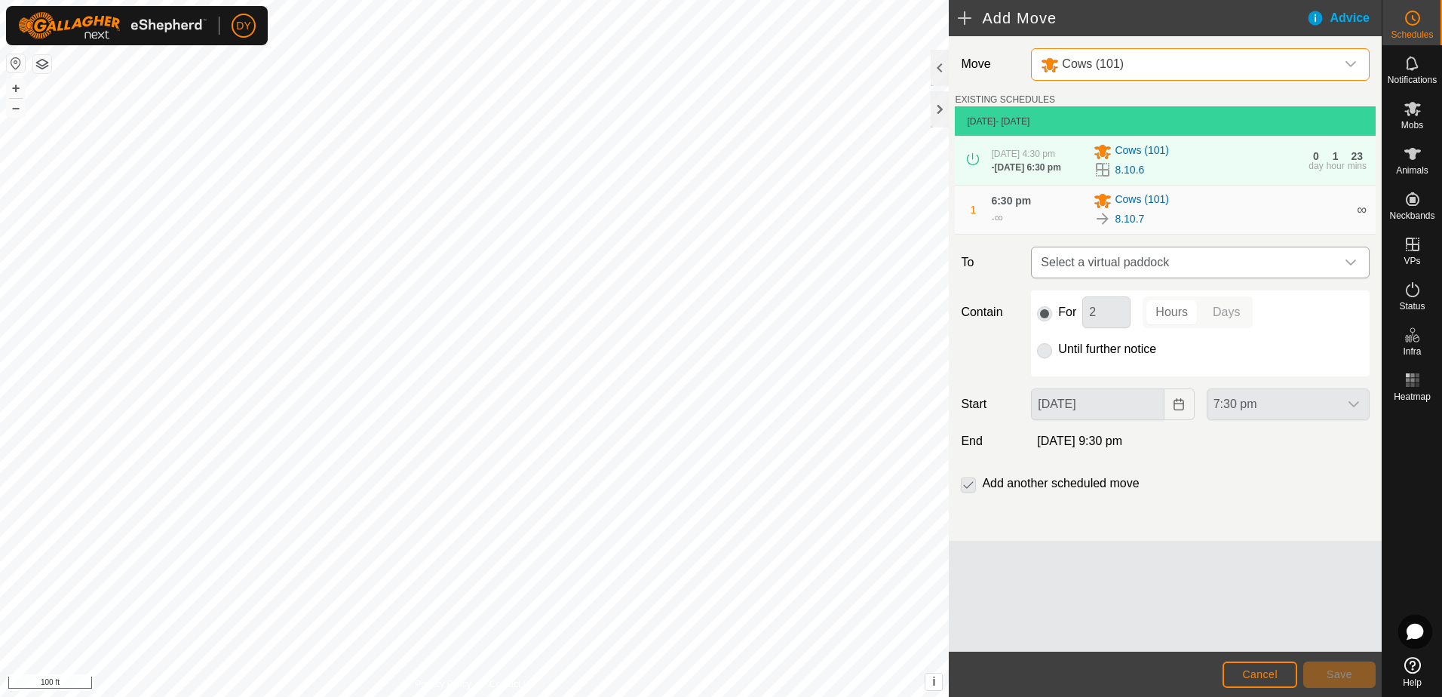
click at [1119, 268] on span "Select a virtual paddock" at bounding box center [1184, 262] width 301 height 30
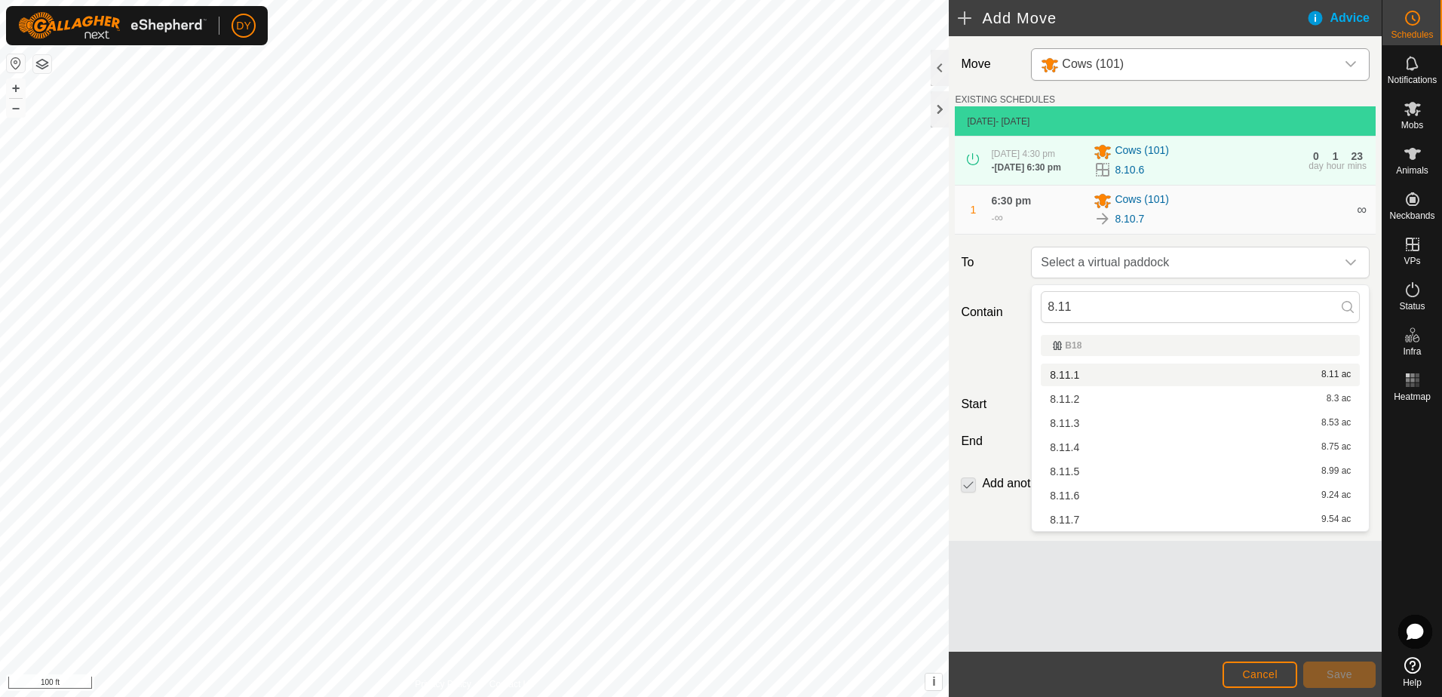
type input "8.11"
click at [1087, 374] on li "8.11.1 8.11 ac" at bounding box center [1199, 374] width 319 height 23
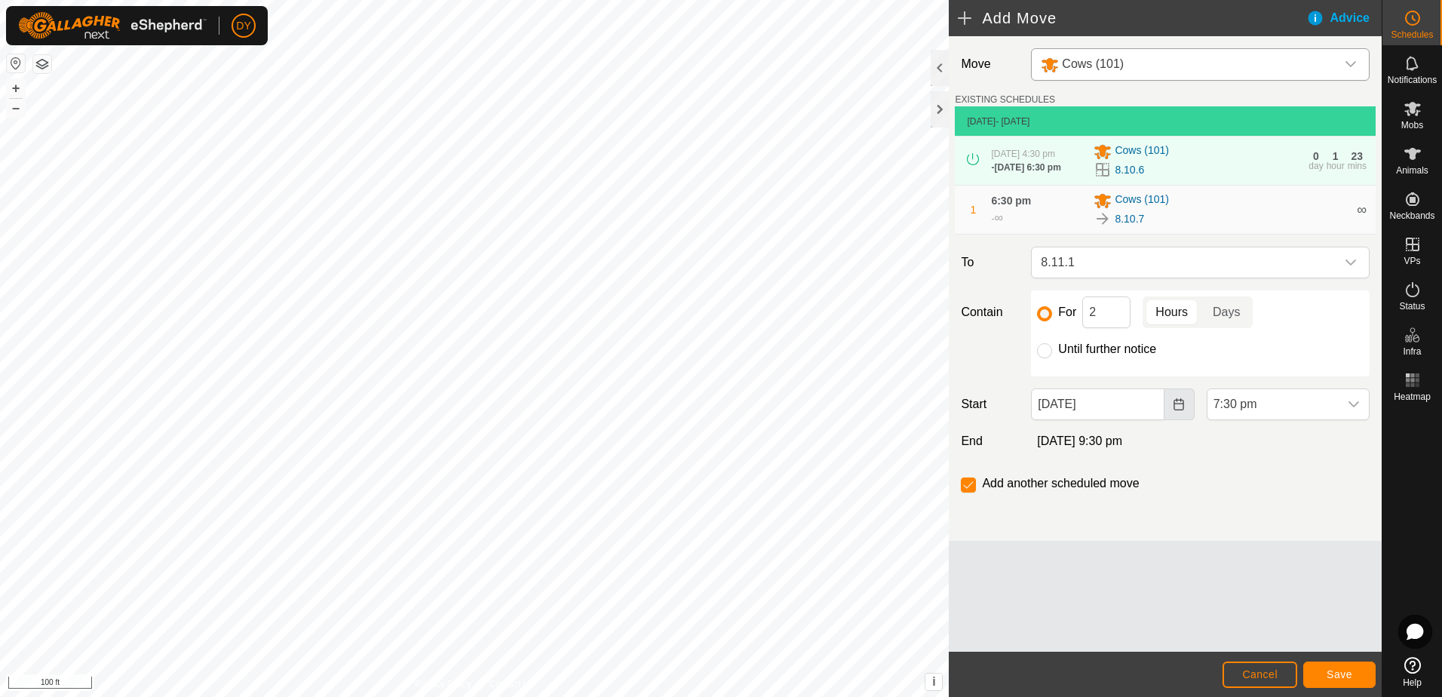
click at [1177, 410] on icon "Choose Date" at bounding box center [1178, 404] width 12 height 12
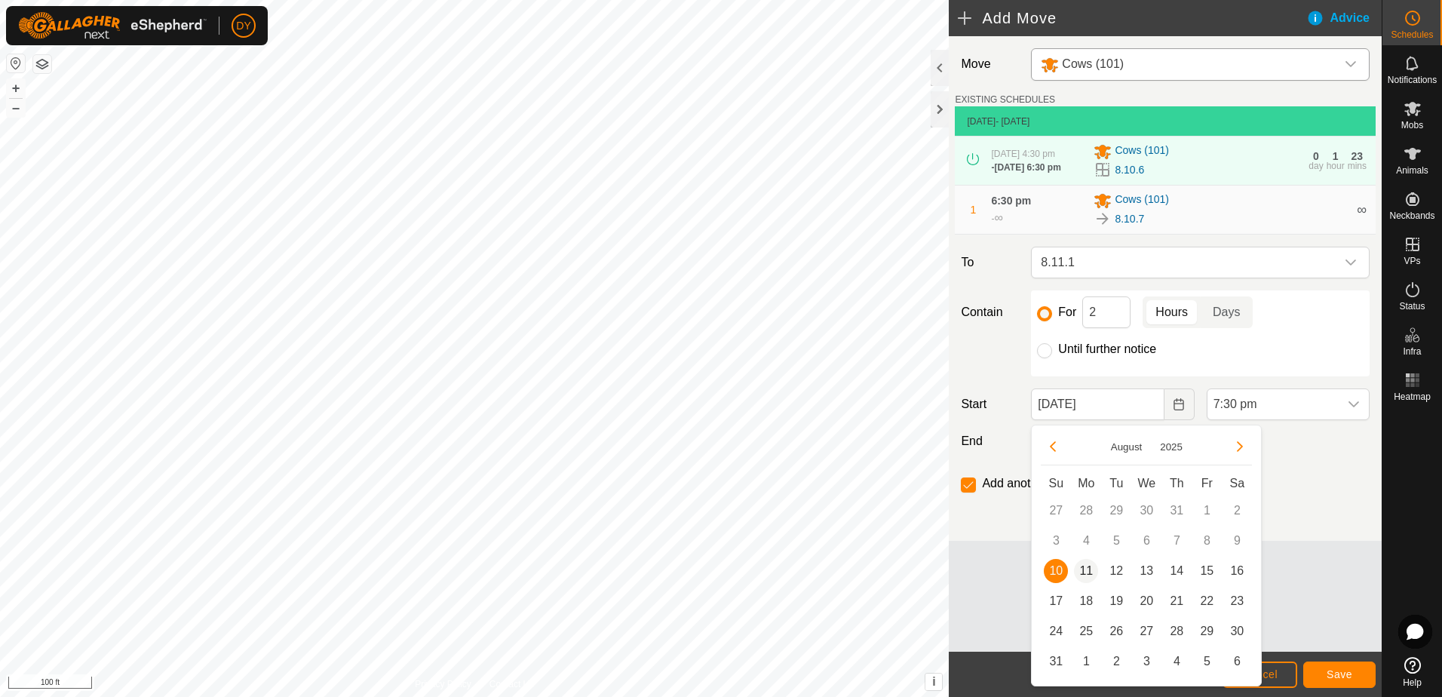
click at [1083, 568] on span "11" at bounding box center [1086, 571] width 24 height 24
type input "[DATE]"
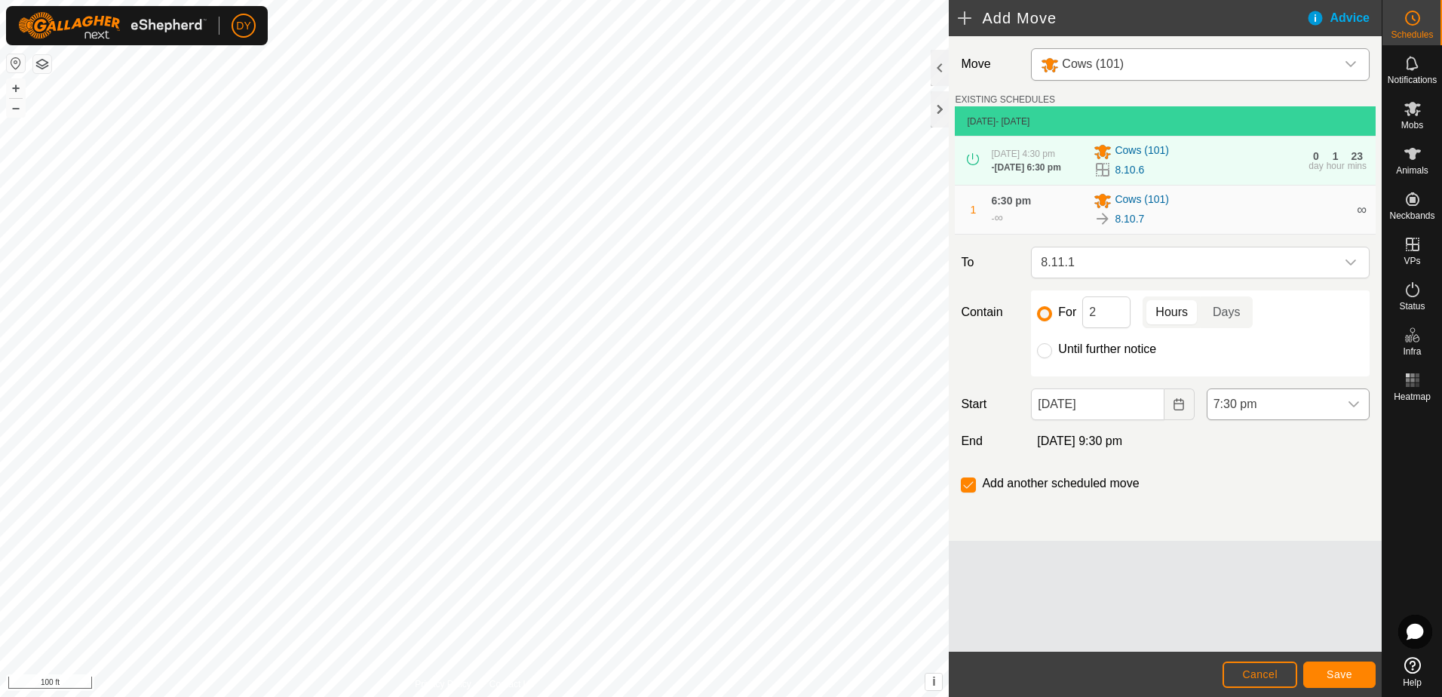
click at [1354, 406] on icon "dropdown trigger" at bounding box center [1353, 404] width 12 height 12
click at [1256, 498] on li "6:30 am" at bounding box center [1287, 499] width 161 height 30
click at [1340, 679] on span "Save" at bounding box center [1339, 674] width 26 height 12
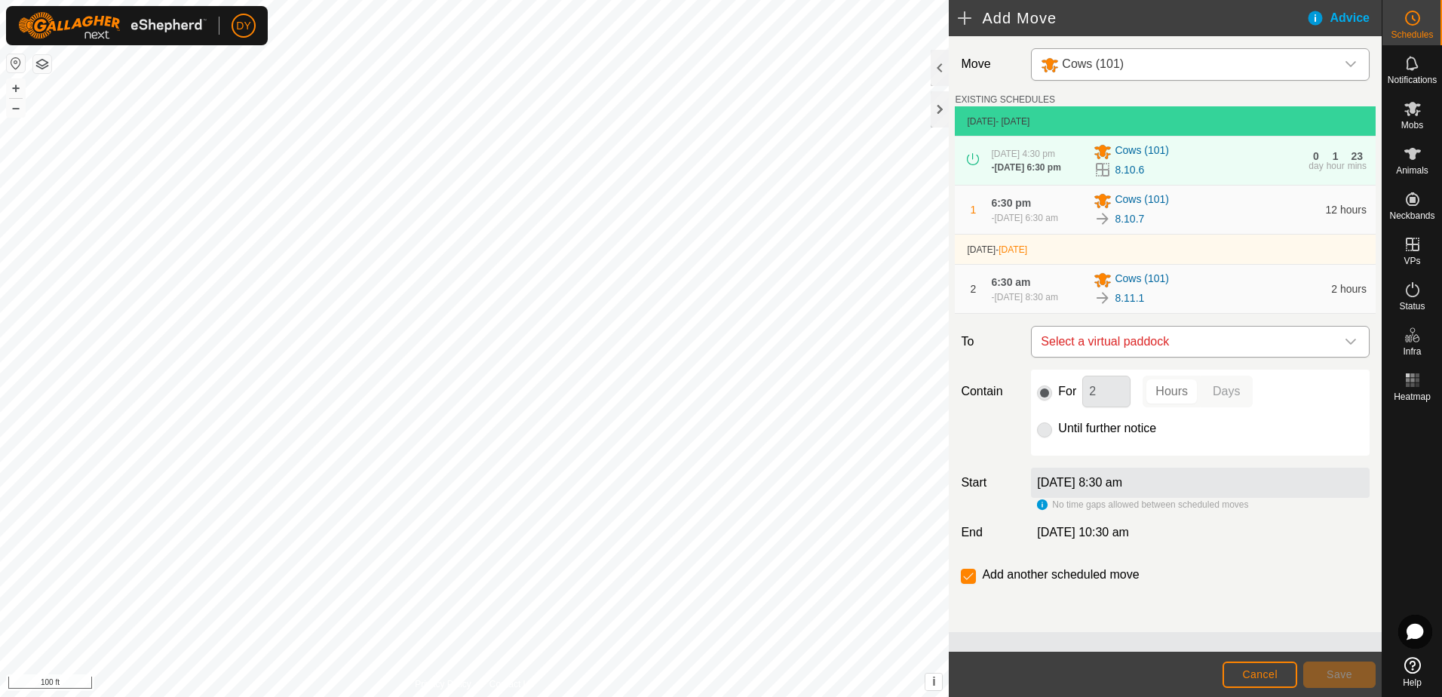
click at [1091, 344] on span "Select a virtual paddock" at bounding box center [1184, 341] width 301 height 30
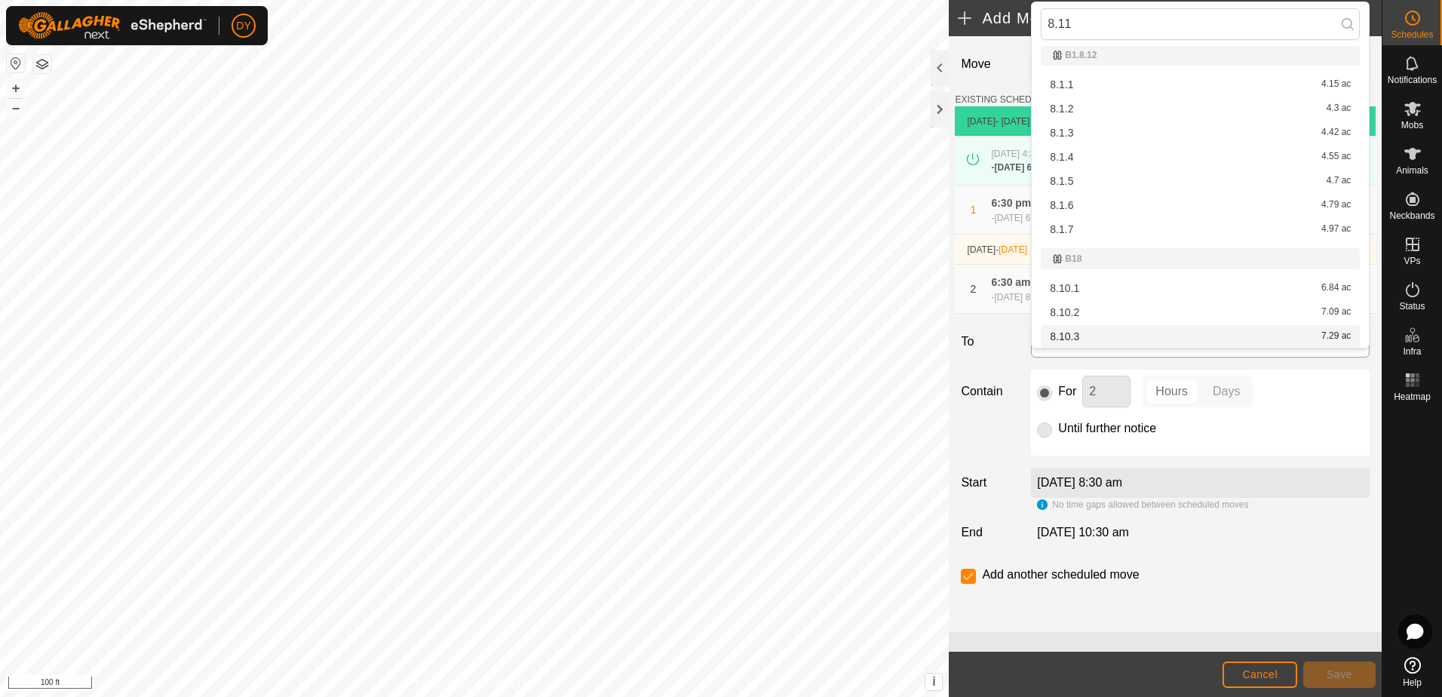
scroll to position [0, 0]
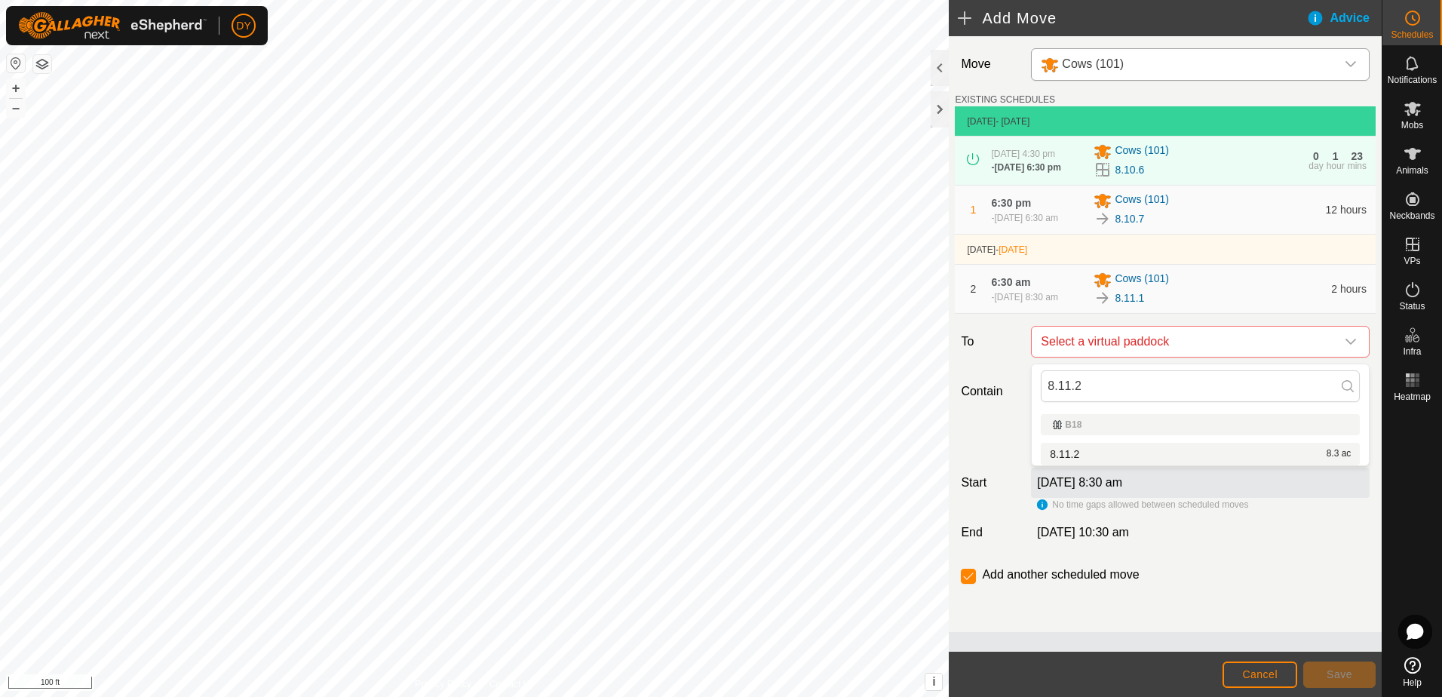
type input "8.11.2"
click at [1080, 453] on li "8.11.2 8.3 ac" at bounding box center [1199, 454] width 319 height 23
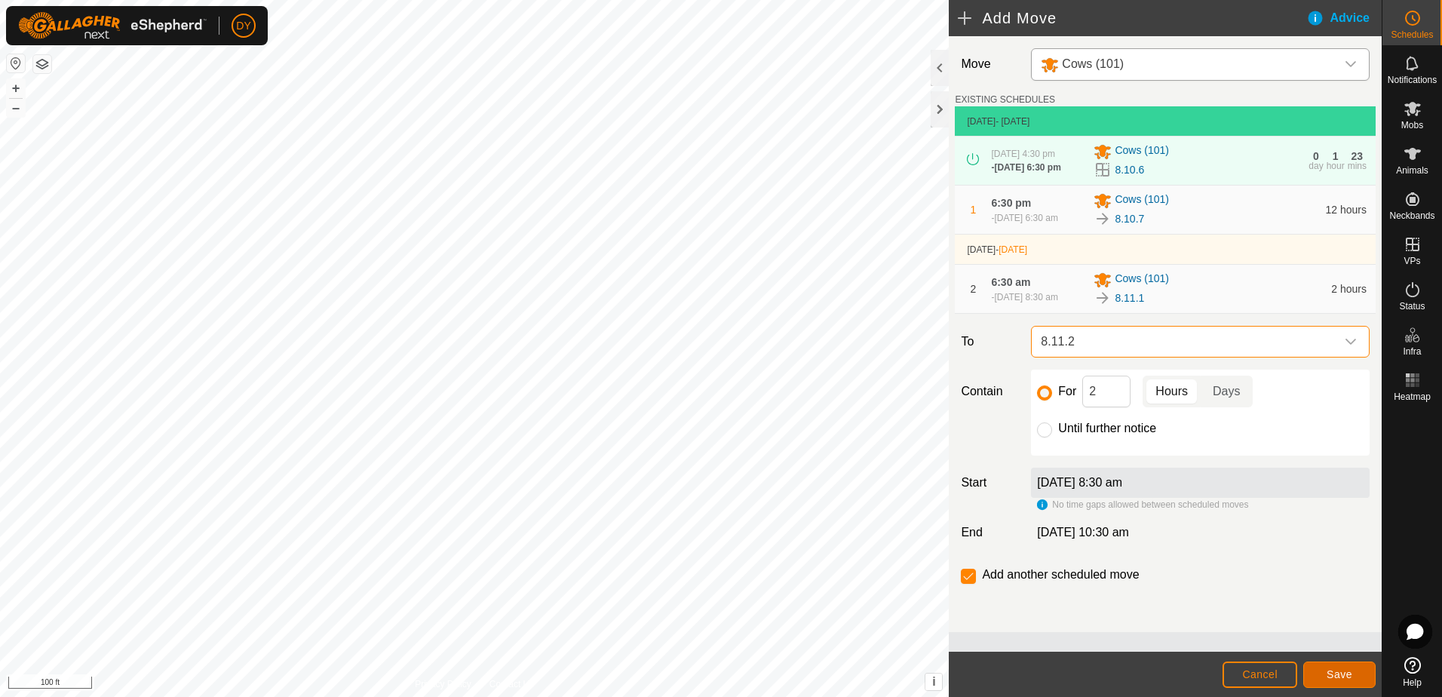
click at [1317, 671] on button "Save" at bounding box center [1339, 674] width 72 height 26
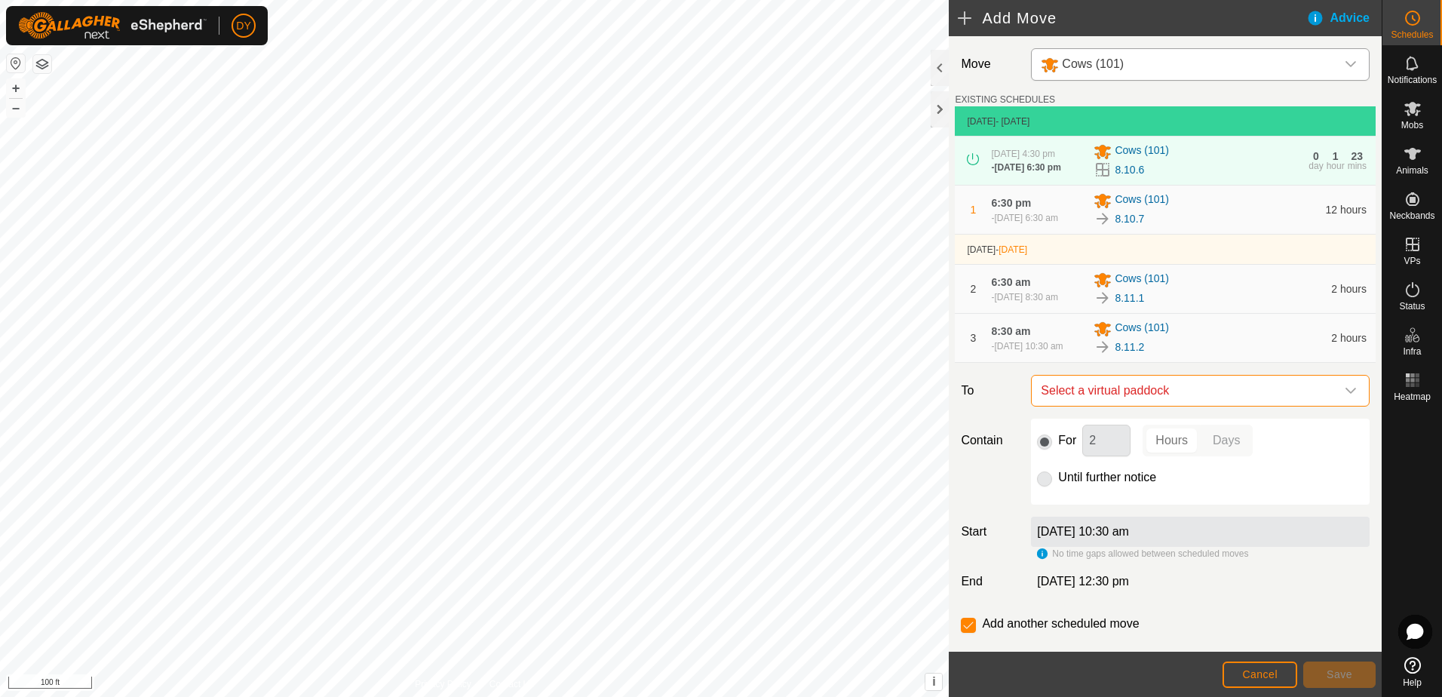
click at [1077, 400] on span "Select a virtual paddock" at bounding box center [1184, 390] width 301 height 30
type input "8.11.3"
click at [1078, 507] on li "8.11.3 8.53 ac" at bounding box center [1193, 509] width 309 height 23
click at [1318, 670] on button "Save" at bounding box center [1339, 674] width 72 height 26
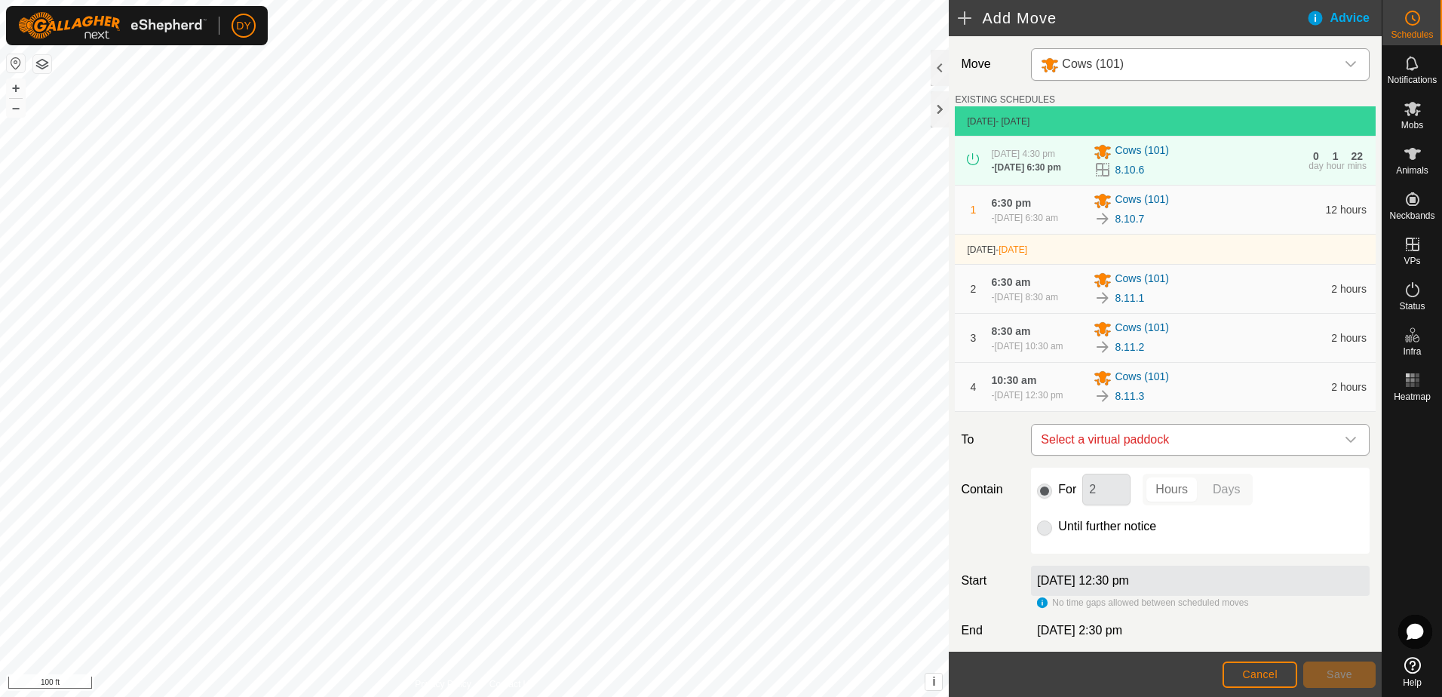
click at [1121, 455] on span "Select a virtual paddock" at bounding box center [1184, 439] width 301 height 30
type input "8.11.4"
click at [1078, 564] on li "8.11.4 8.75 ac" at bounding box center [1193, 565] width 309 height 23
click at [1320, 681] on button "Save" at bounding box center [1339, 674] width 72 height 26
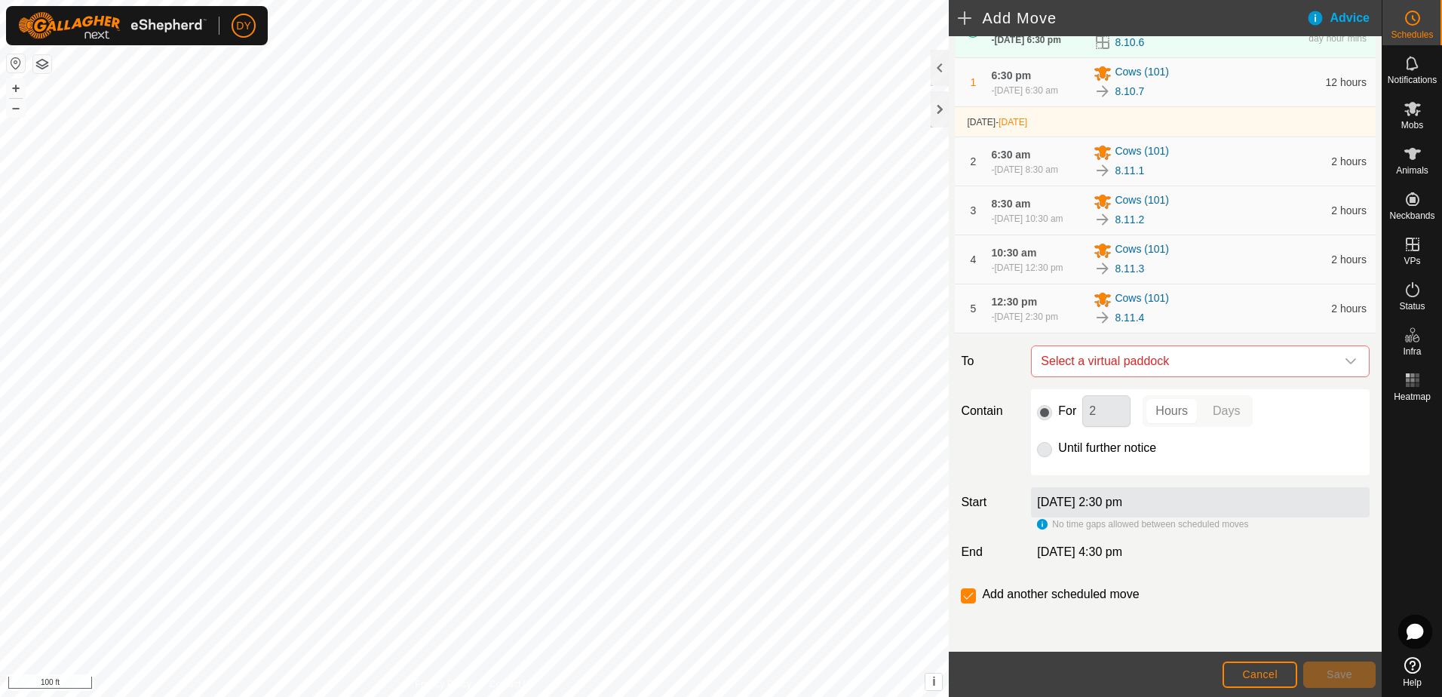
scroll to position [146, 0]
click at [1117, 360] on span "Select a virtual paddock" at bounding box center [1184, 361] width 301 height 30
type input "8.11.5"
click at [1070, 470] on li "8.11.5 8.99 ac" at bounding box center [1193, 469] width 309 height 23
click at [1329, 679] on span "Save" at bounding box center [1339, 674] width 26 height 12
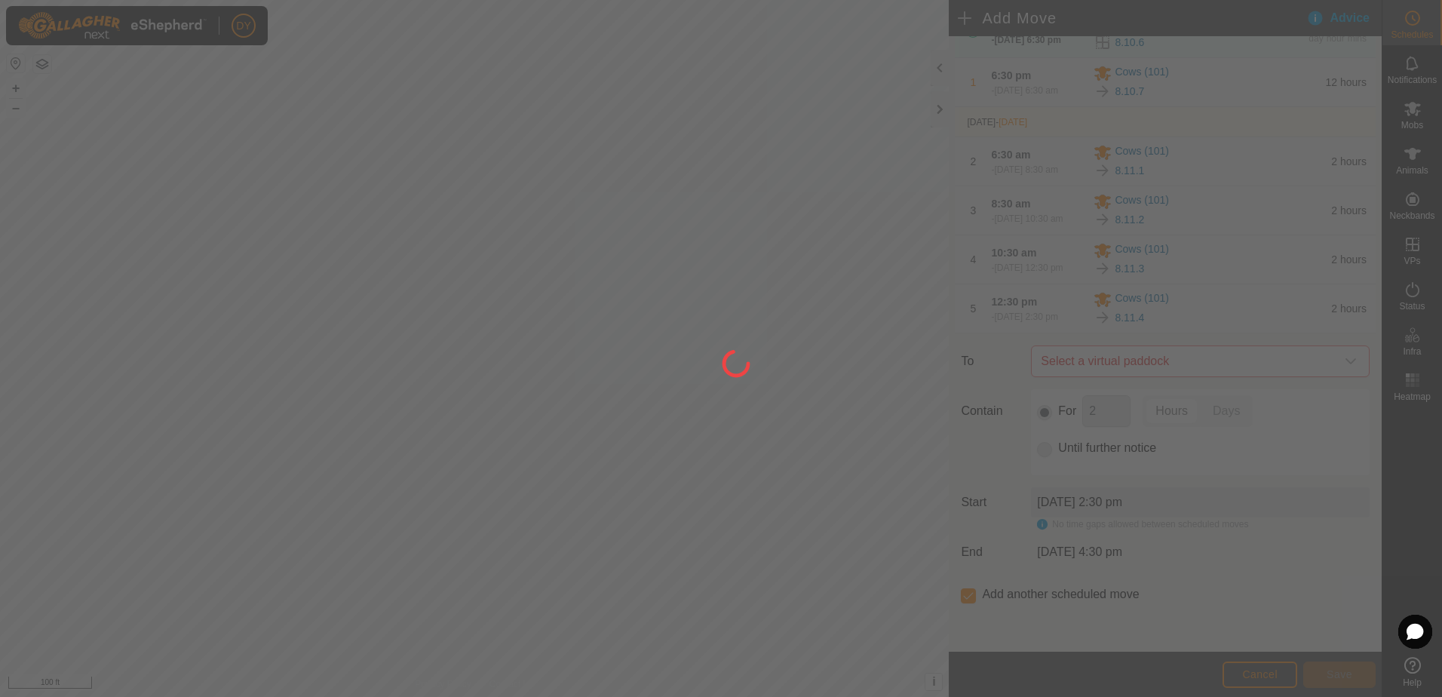
scroll to position [0, 0]
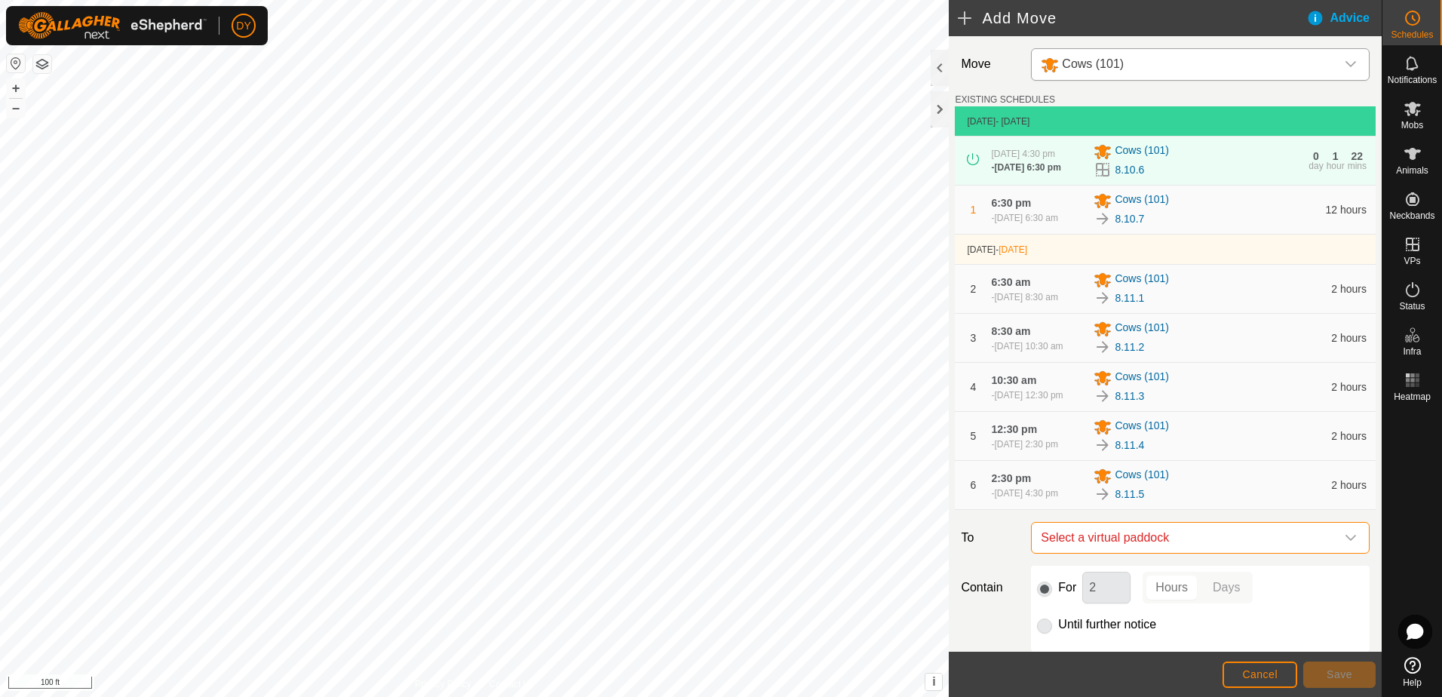
click at [1136, 553] on span "Select a virtual paddock" at bounding box center [1184, 538] width 301 height 30
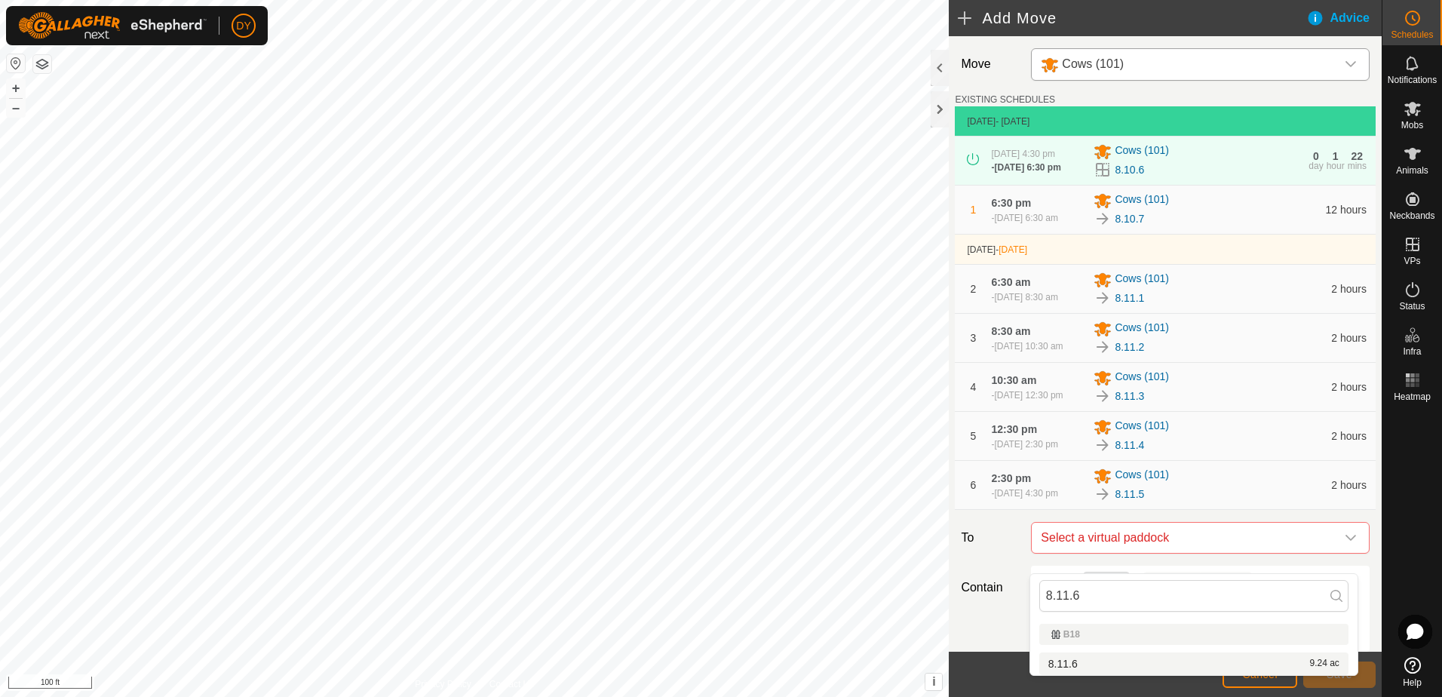
type input "8.11.6"
click at [1083, 663] on li "8.11.6 9.24 ac" at bounding box center [1193, 663] width 309 height 23
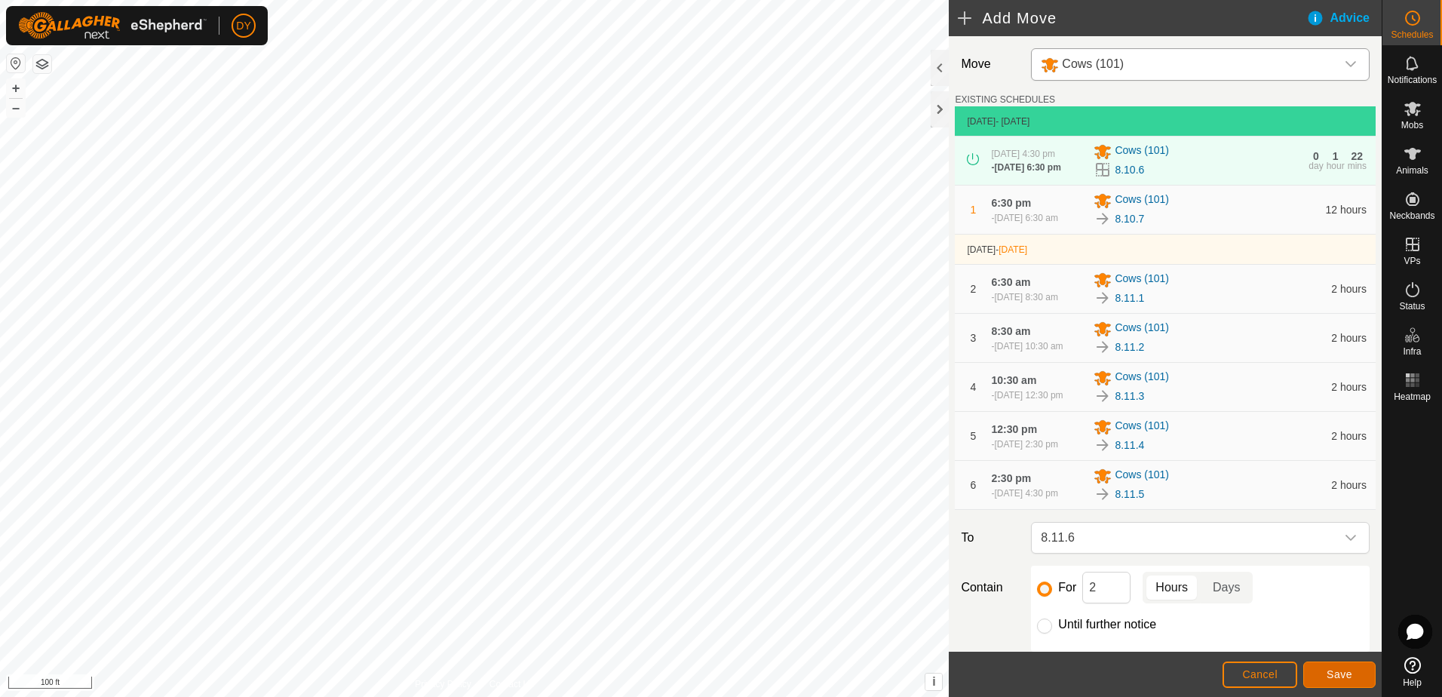
click at [1345, 677] on span "Save" at bounding box center [1339, 674] width 26 height 12
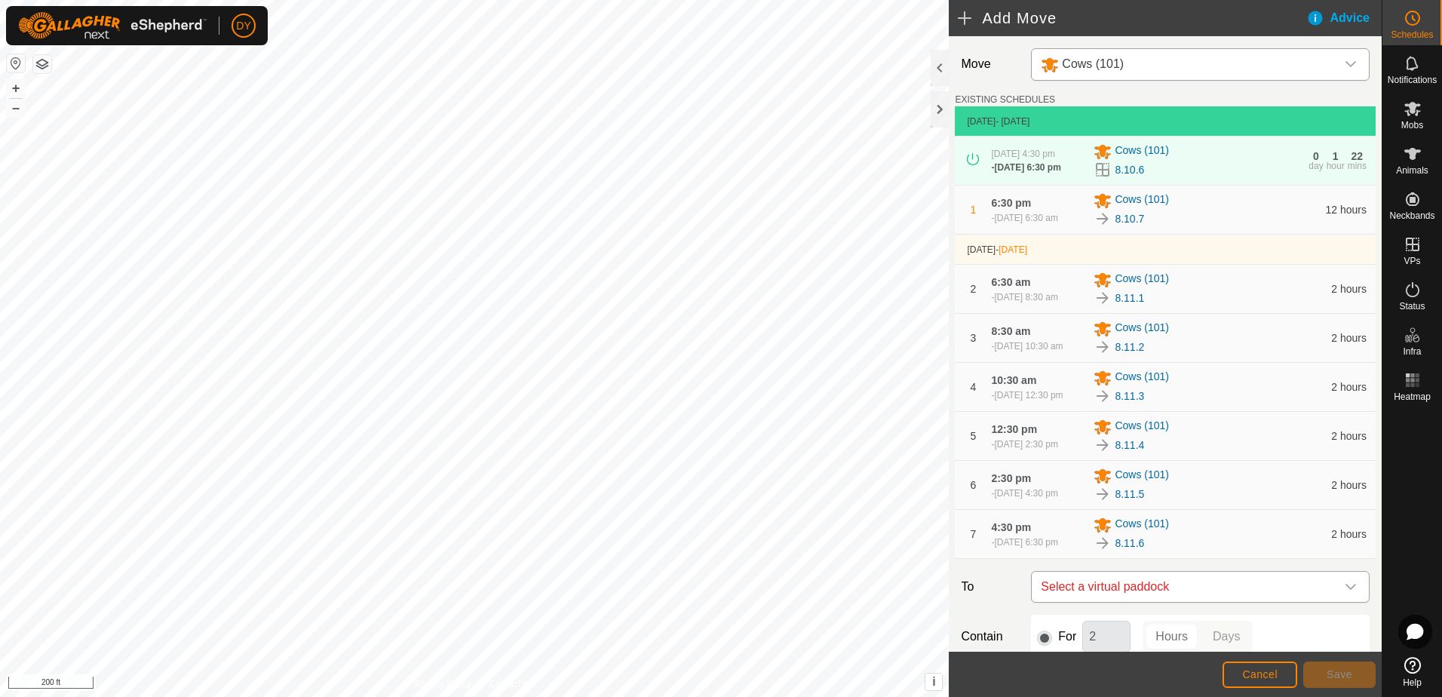
click at [1108, 602] on span "Select a virtual paddock" at bounding box center [1184, 587] width 301 height 30
type input "8.11.7"
click at [1079, 577] on li "8.11.7 9.54 ac" at bounding box center [1193, 578] width 309 height 23
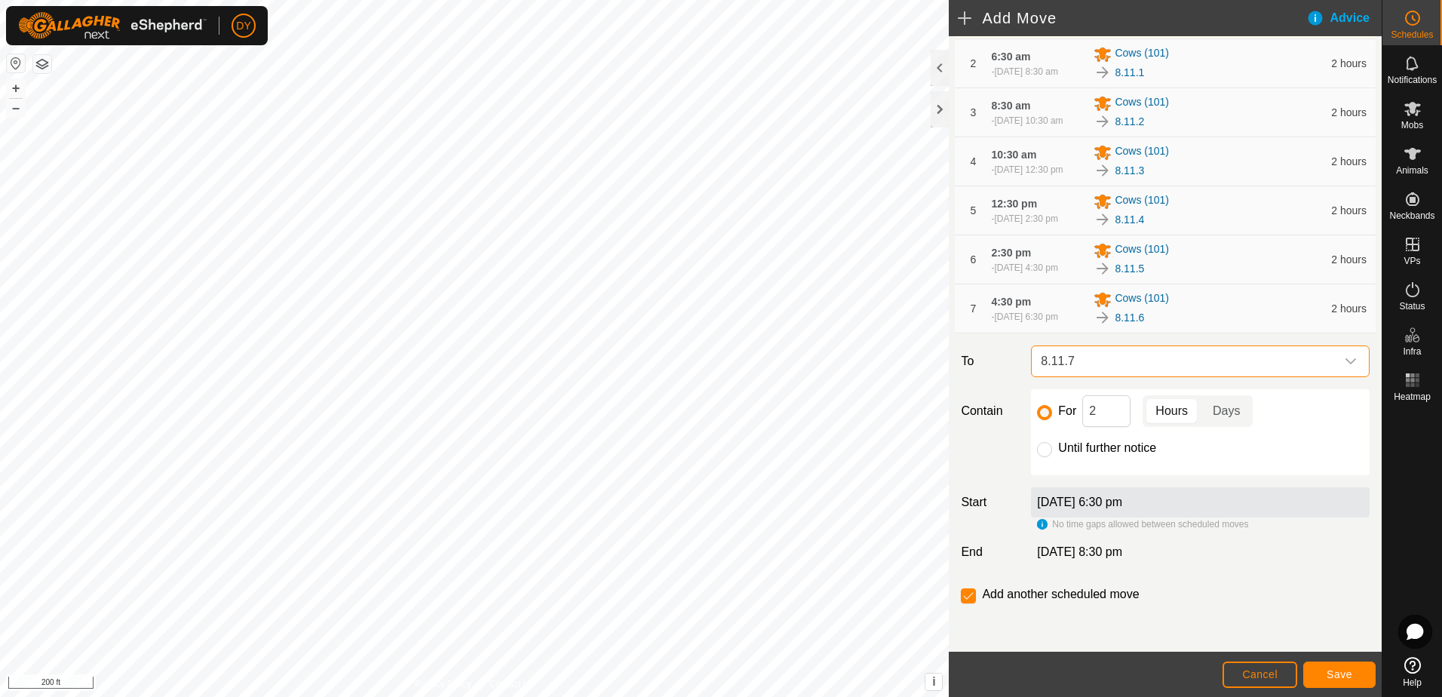
scroll to position [244, 0]
click at [1044, 446] on input "Until further notice" at bounding box center [1044, 449] width 15 height 15
radio input "true"
checkbox input "false"
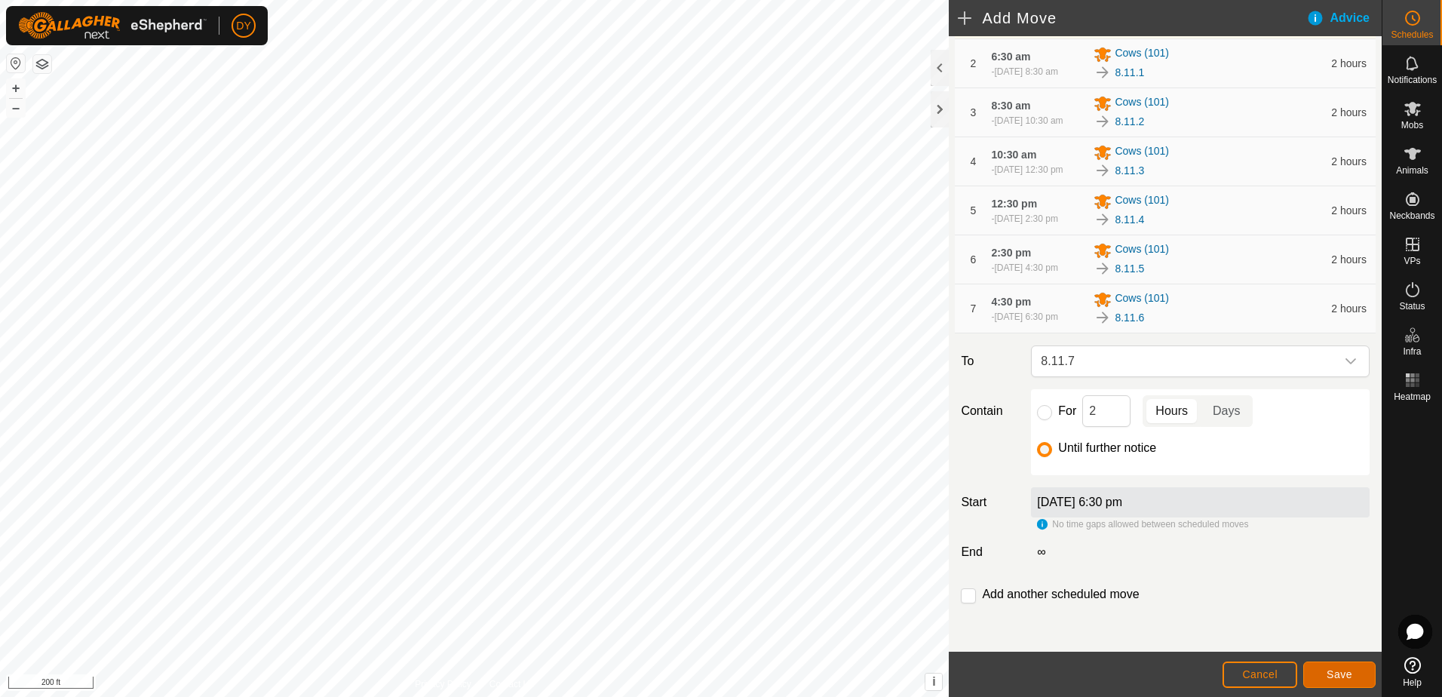
click at [1339, 671] on span "Save" at bounding box center [1339, 674] width 26 height 12
